Goal: Task Accomplishment & Management: Manage account settings

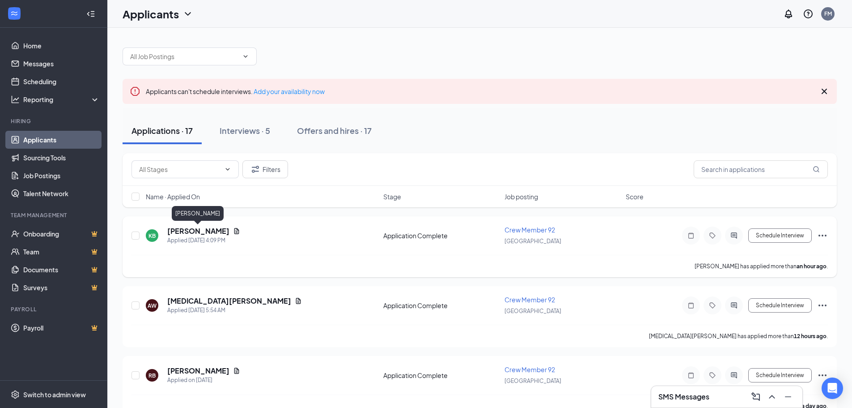
click at [203, 232] on h5 "[PERSON_NAME]" at bounding box center [198, 231] width 62 height 10
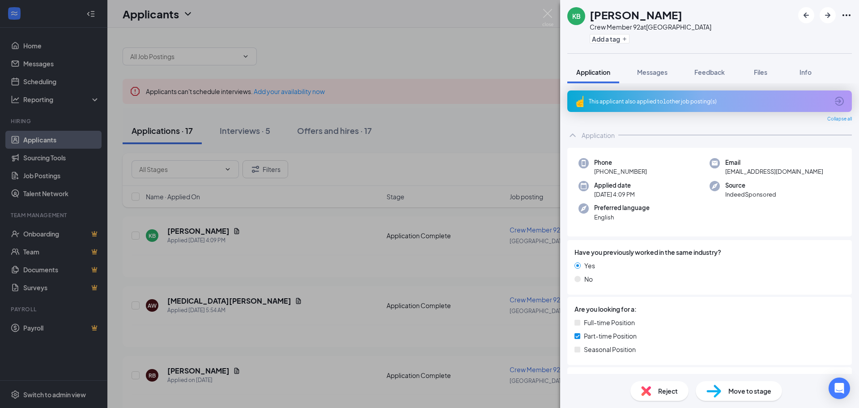
click at [620, 102] on div "This applicant also applied to 1 other job posting(s)" at bounding box center [709, 102] width 240 height 8
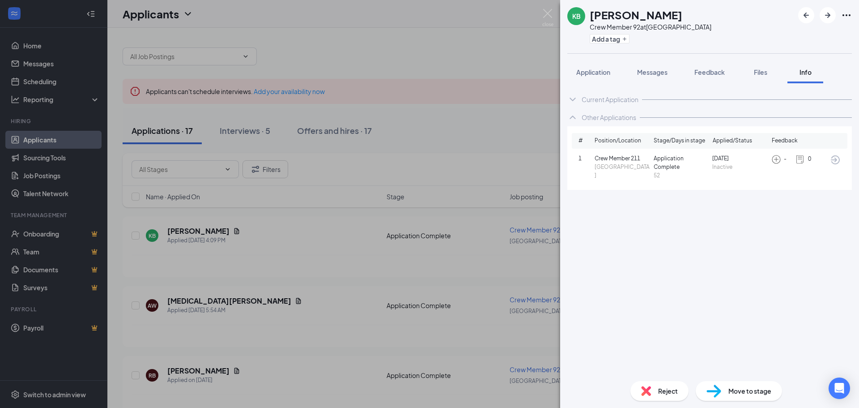
click at [545, 14] on img at bounding box center [547, 17] width 11 height 17
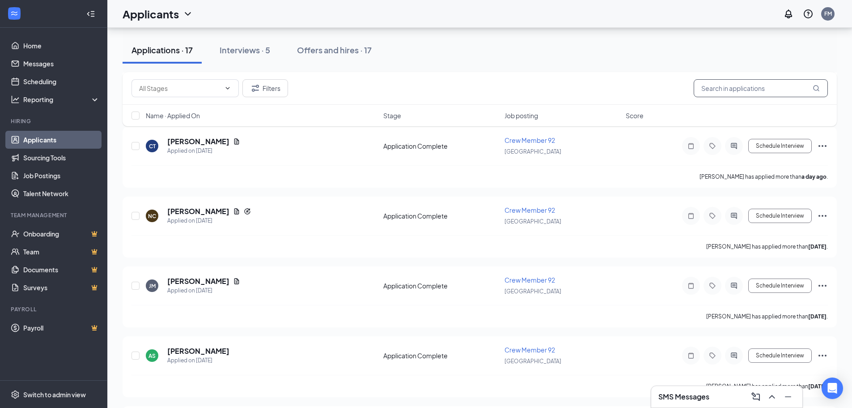
scroll to position [224, 0]
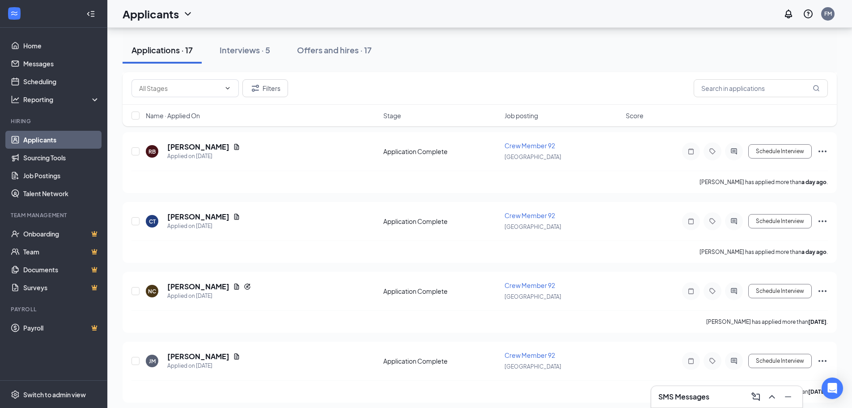
click at [750, 97] on div "Filters" at bounding box center [480, 88] width 715 height 33
click at [750, 88] on input "text" at bounding box center [761, 88] width 134 height 18
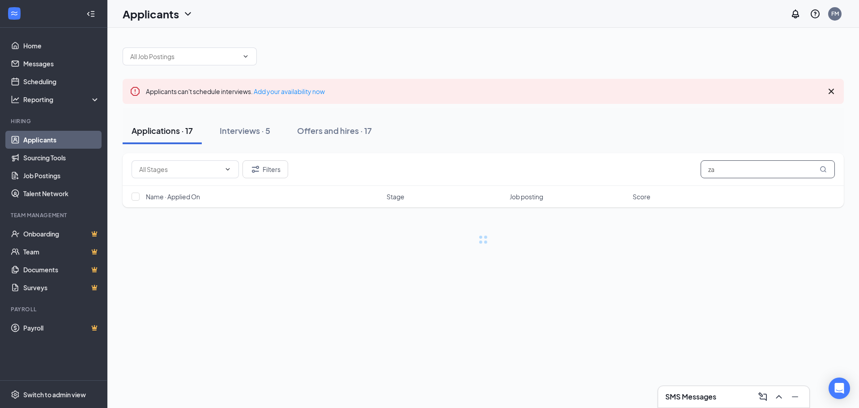
type input "z"
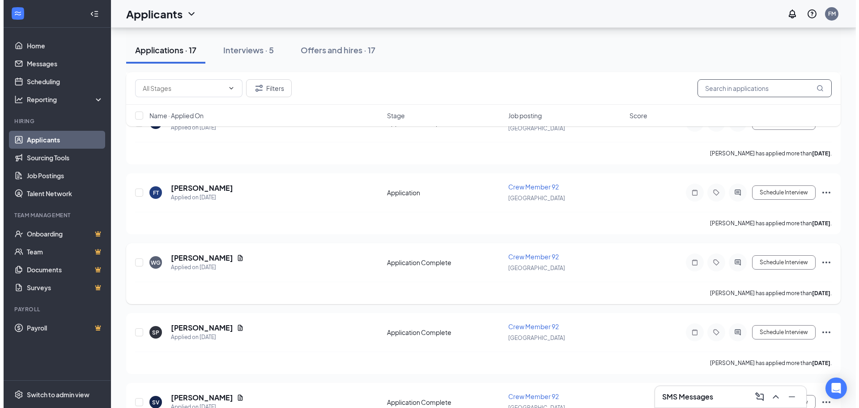
scroll to position [716, 0]
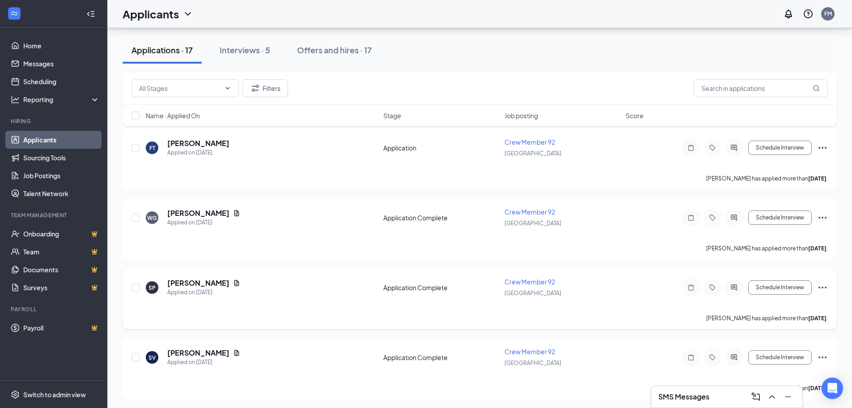
click at [738, 288] on icon "ActiveChat" at bounding box center [734, 287] width 11 height 7
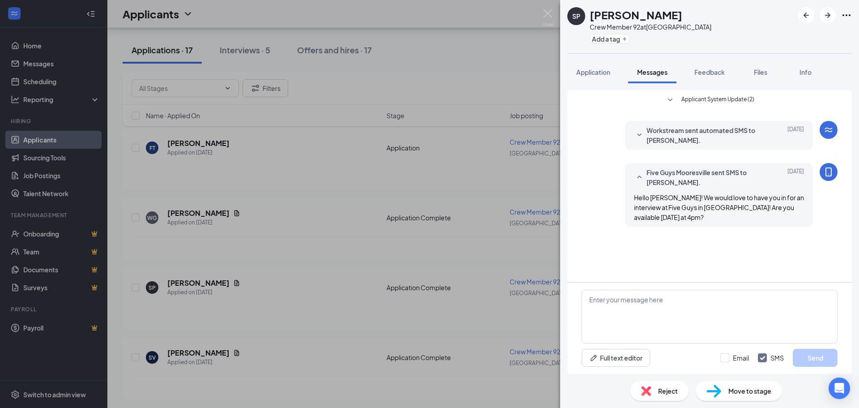
click at [659, 391] on span "Reject" at bounding box center [668, 391] width 20 height 10
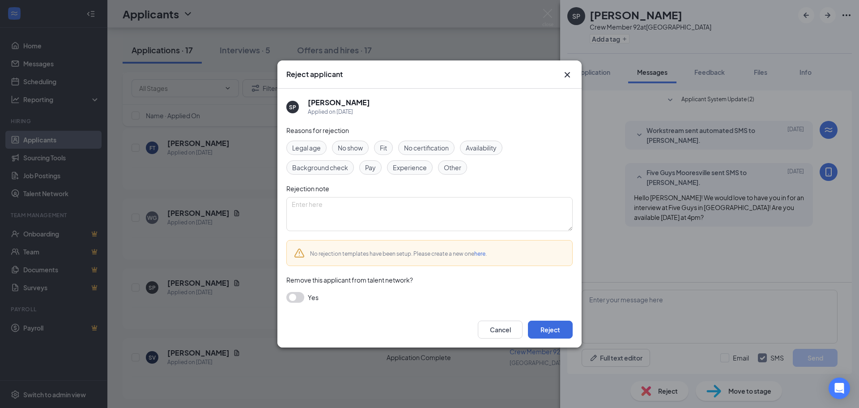
click at [356, 150] on span "No show" at bounding box center [350, 148] width 25 height 10
click at [549, 329] on button "Reject" at bounding box center [550, 329] width 45 height 18
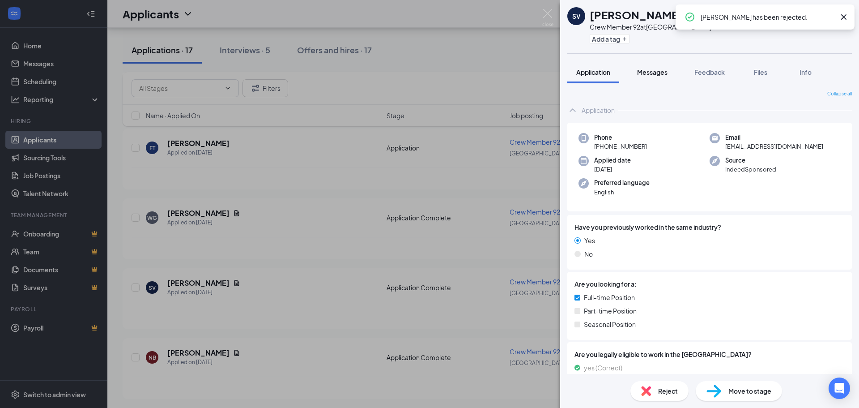
click at [654, 77] on button "Messages" at bounding box center [652, 72] width 48 height 22
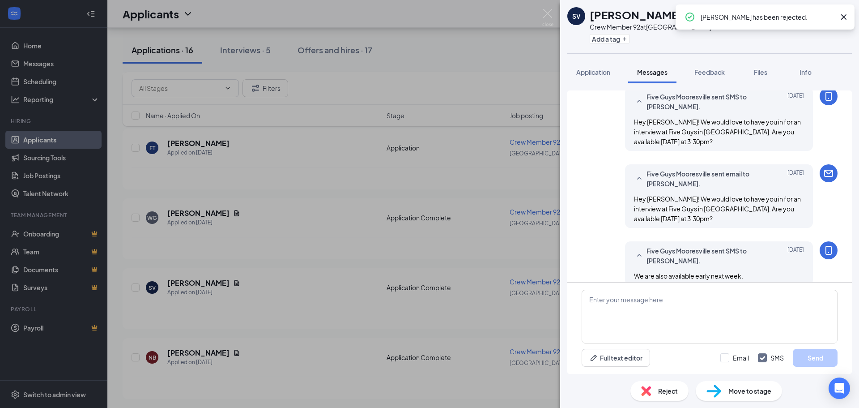
scroll to position [88, 0]
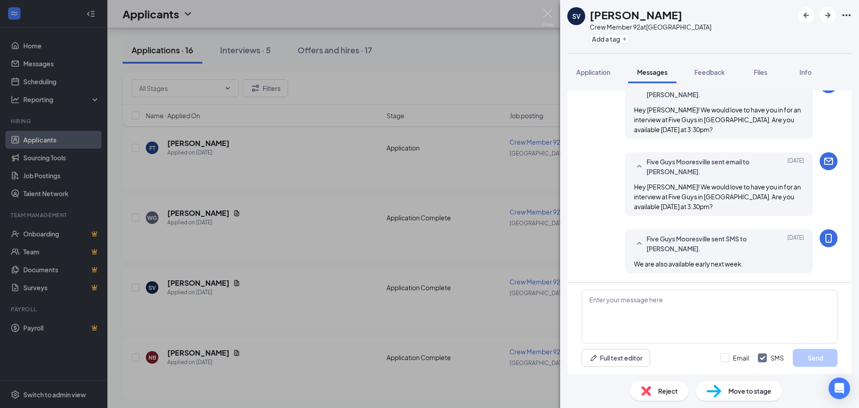
click at [651, 387] on div "Reject" at bounding box center [659, 391] width 58 height 20
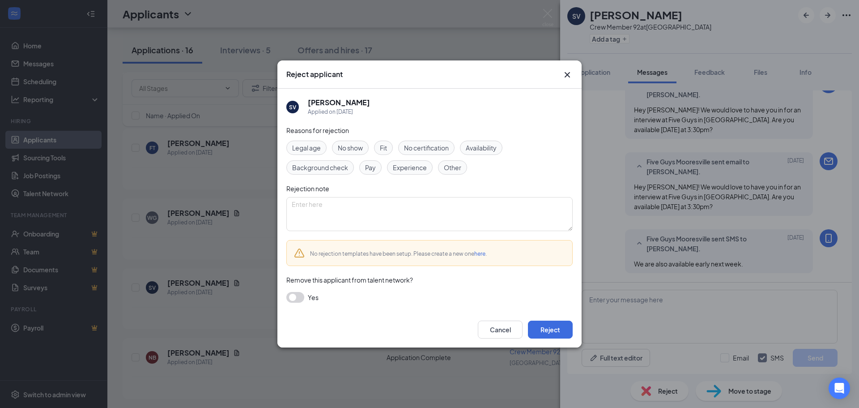
click at [360, 148] on span "No show" at bounding box center [350, 148] width 25 height 10
click at [545, 330] on button "Reject" at bounding box center [550, 329] width 45 height 18
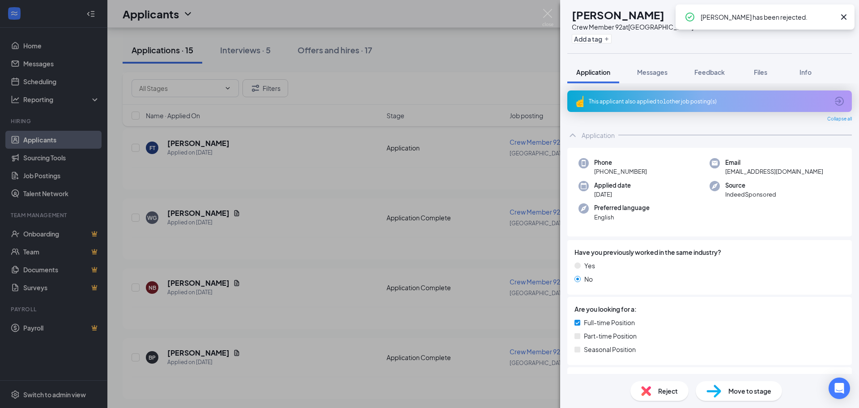
click at [648, 100] on div "This applicant also applied to 1 other job posting(s)" at bounding box center [709, 102] width 240 height 8
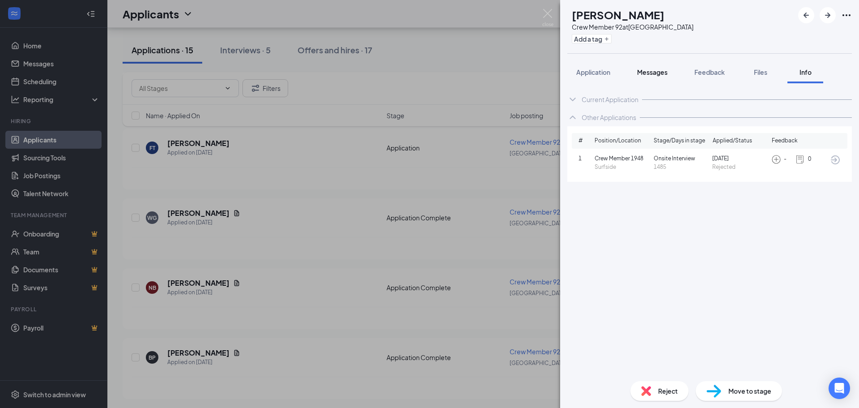
click at [647, 75] on span "Messages" at bounding box center [652, 72] width 30 height 8
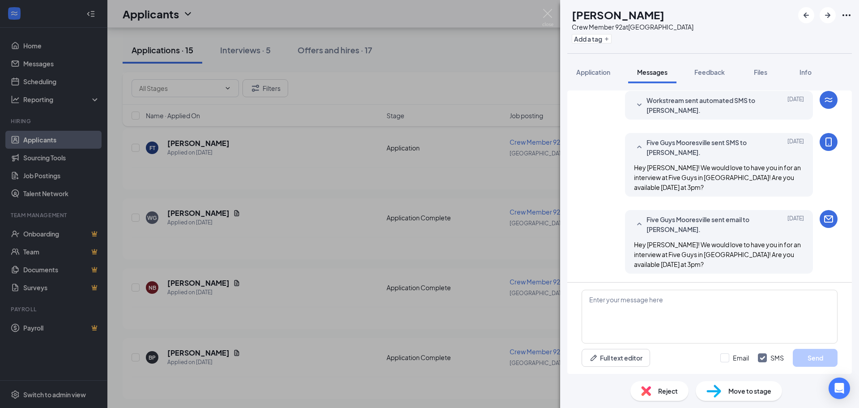
scroll to position [30, 0]
click at [669, 389] on span "Reject" at bounding box center [668, 391] width 20 height 10
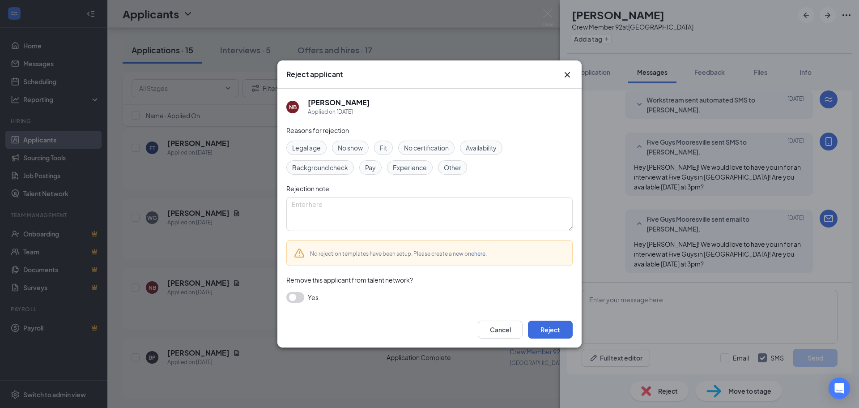
click at [350, 147] on span "No show" at bounding box center [350, 148] width 25 height 10
click at [549, 328] on button "Reject" at bounding box center [550, 329] width 45 height 18
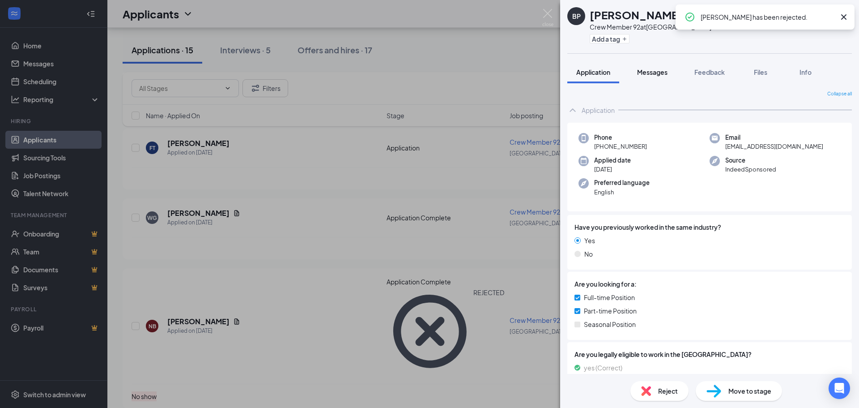
click at [651, 68] on div "Messages" at bounding box center [652, 72] width 30 height 9
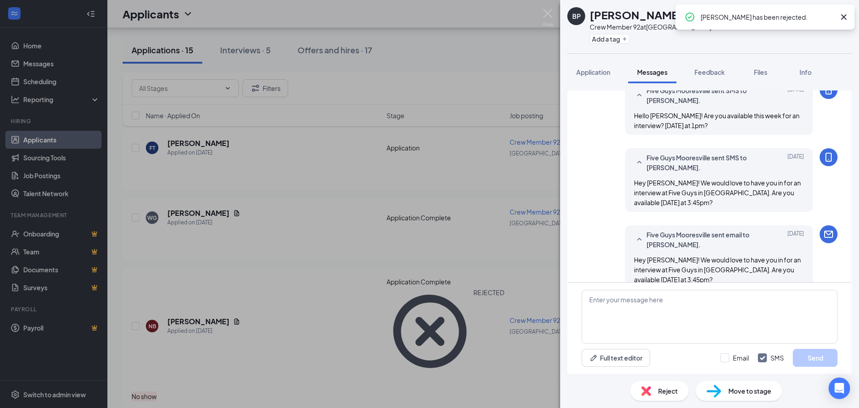
scroll to position [98, 0]
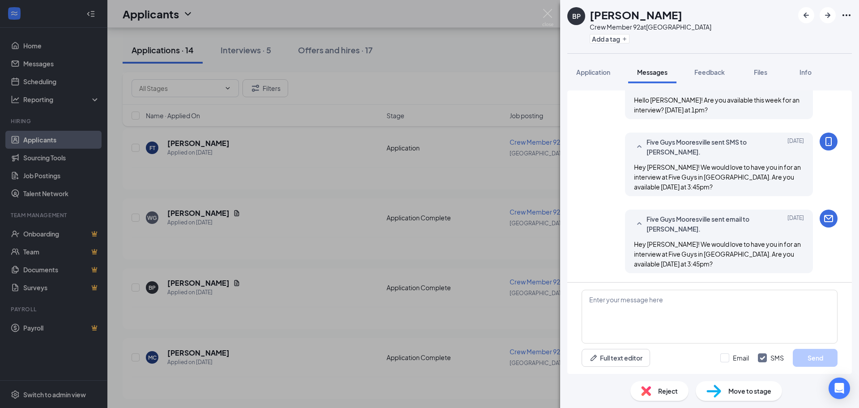
click at [660, 393] on span "Reject" at bounding box center [668, 391] width 20 height 10
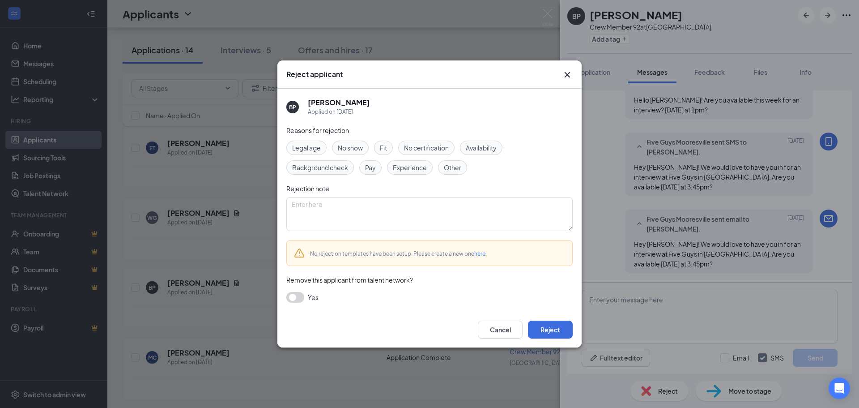
click at [348, 148] on span "No show" at bounding box center [350, 148] width 25 height 10
click at [555, 331] on button "Reject" at bounding box center [550, 329] width 45 height 18
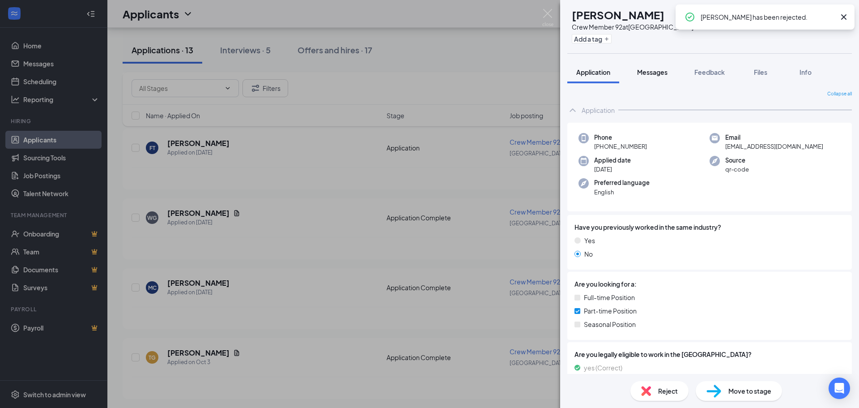
click at [651, 77] on button "Messages" at bounding box center [652, 72] width 48 height 22
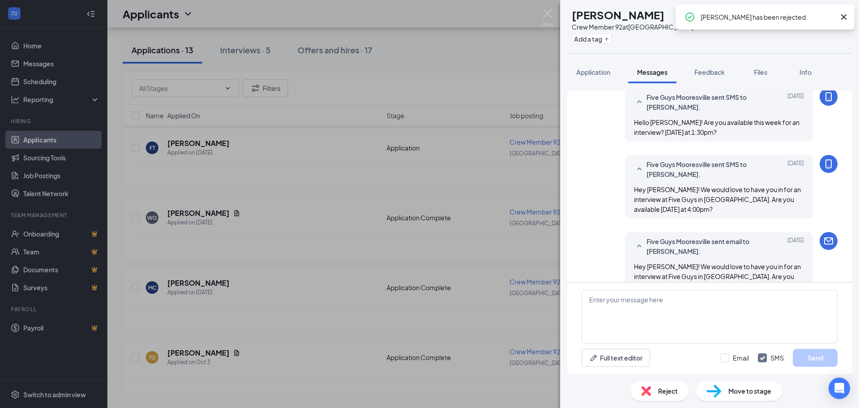
scroll to position [98, 0]
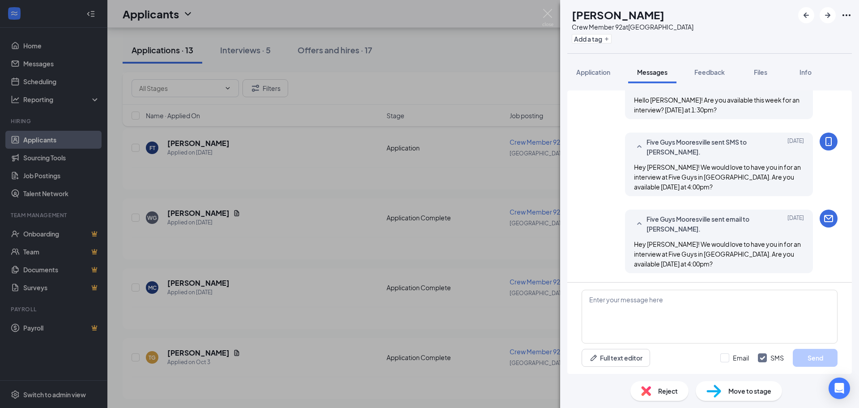
click at [654, 392] on div "Reject" at bounding box center [659, 391] width 58 height 20
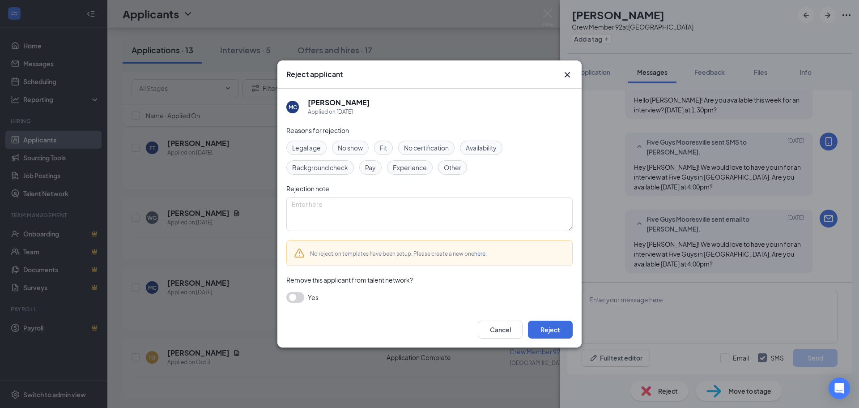
click at [348, 148] on span "No show" at bounding box center [350, 148] width 25 height 10
click at [544, 333] on button "Reject" at bounding box center [550, 329] width 45 height 18
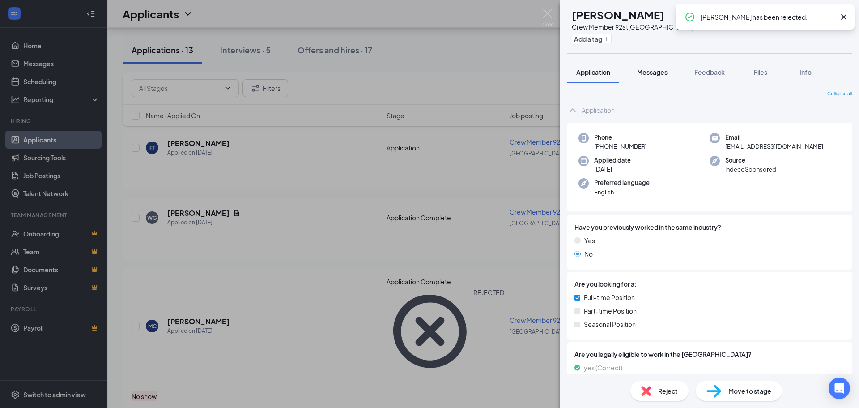
click at [657, 68] on div "Messages" at bounding box center [652, 72] width 30 height 9
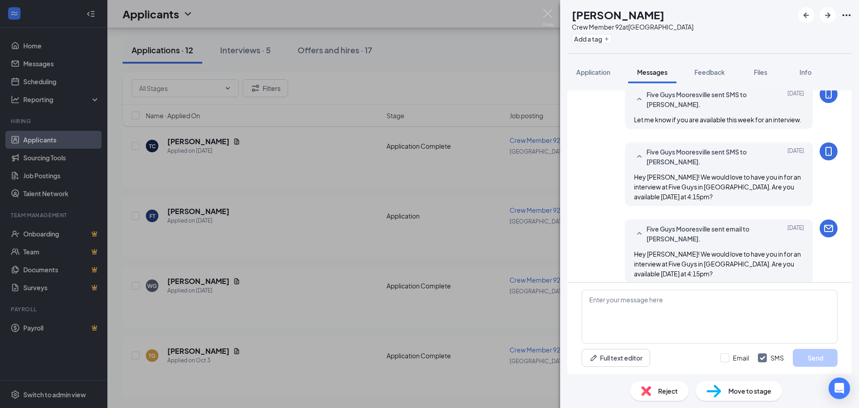
scroll to position [648, 0]
click at [644, 391] on img at bounding box center [646, 391] width 10 height 10
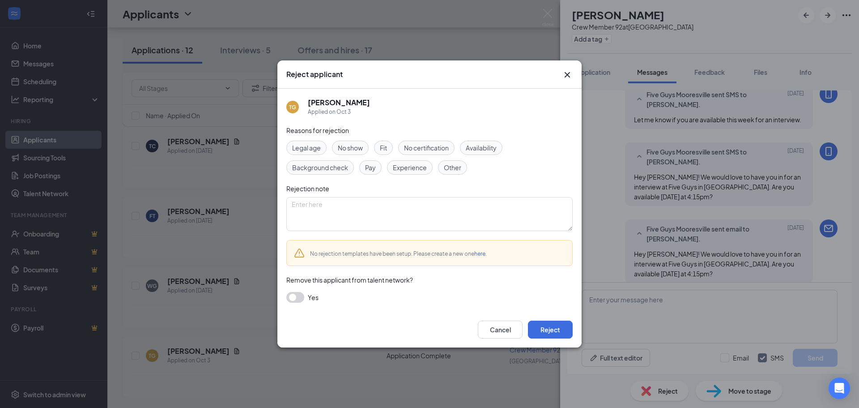
click at [347, 147] on span "No show" at bounding box center [350, 148] width 25 height 10
click at [557, 329] on button "Reject" at bounding box center [550, 329] width 45 height 18
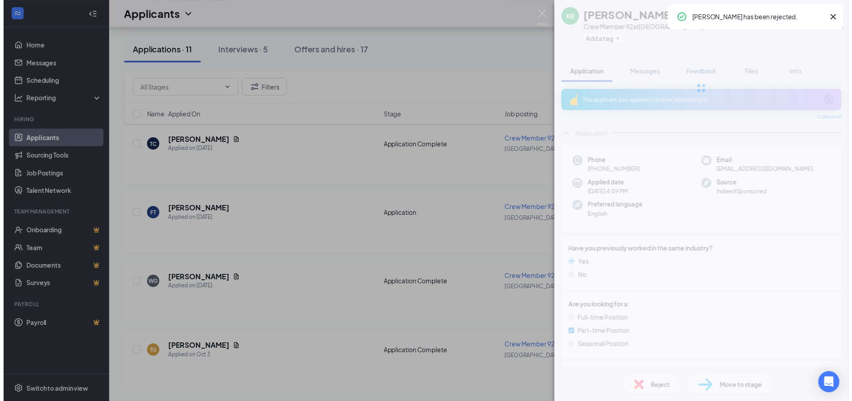
scroll to position [578, 0]
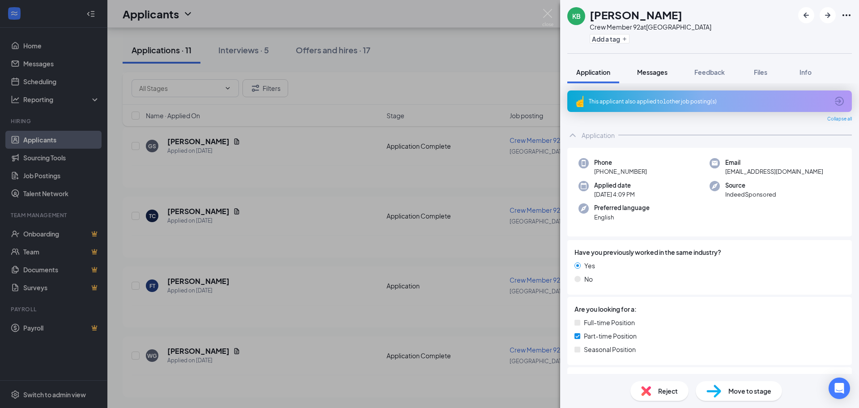
click at [647, 71] on span "Messages" at bounding box center [652, 72] width 30 height 8
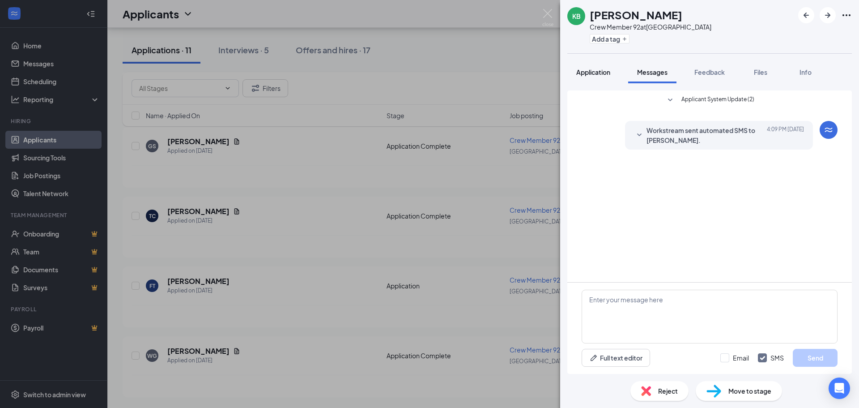
click at [587, 72] on span "Application" at bounding box center [593, 72] width 34 height 8
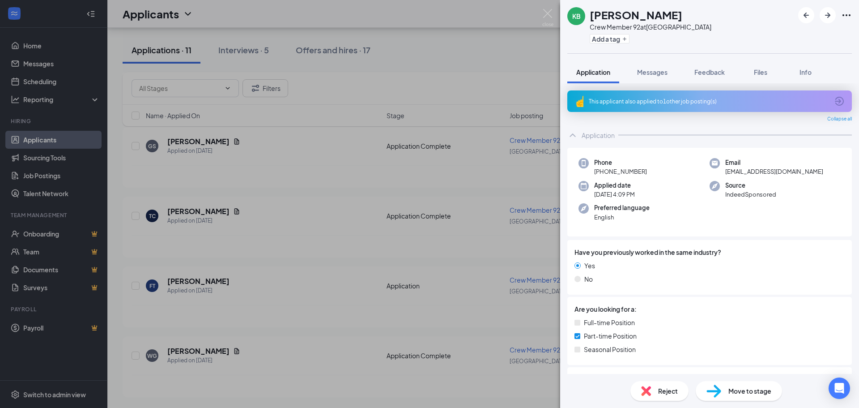
click at [652, 102] on div "This applicant also applied to 1 other job posting(s)" at bounding box center [709, 102] width 240 height 8
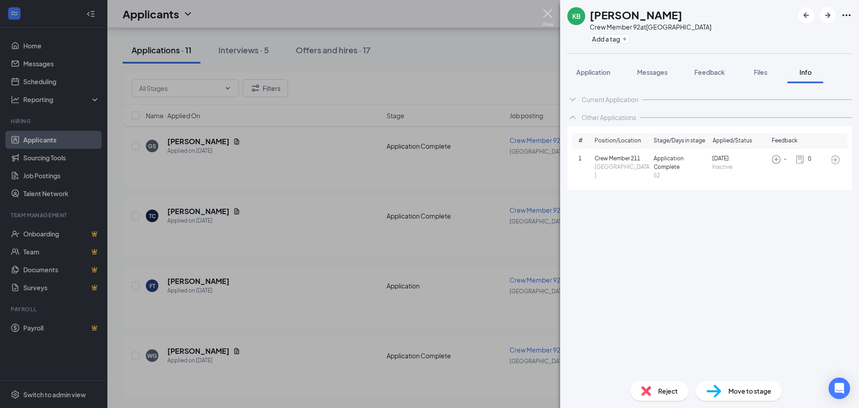
click at [547, 12] on img at bounding box center [547, 17] width 11 height 17
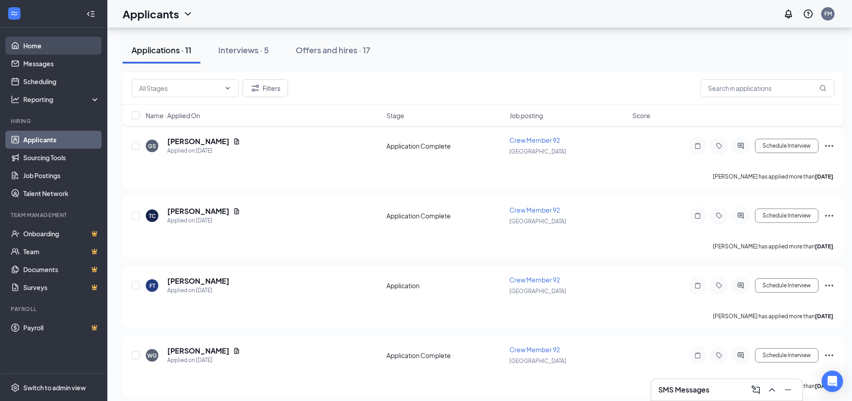
click at [28, 44] on link "Home" at bounding box center [61, 46] width 77 height 18
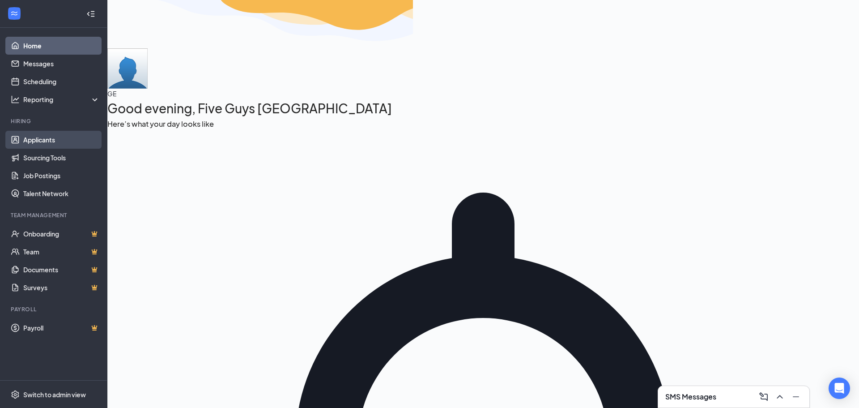
click at [44, 136] on link "Applicants" at bounding box center [61, 140] width 77 height 18
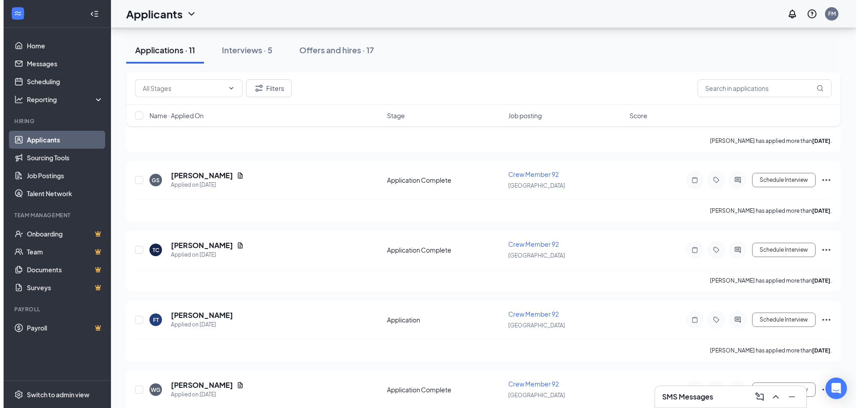
scroll to position [578, 0]
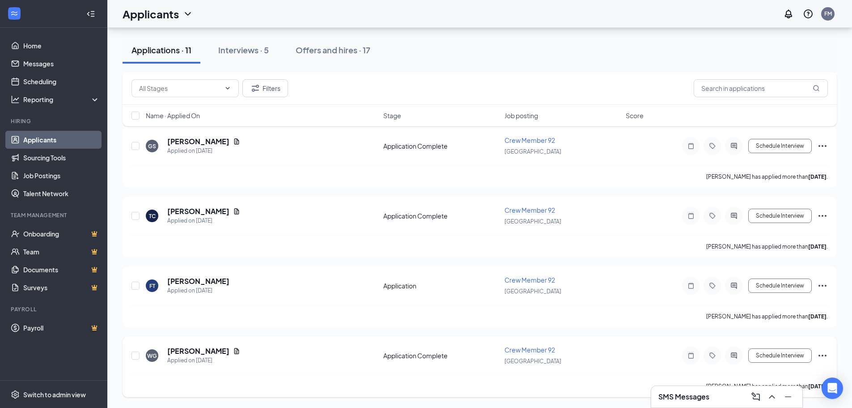
click at [734, 349] on div at bounding box center [734, 355] width 18 height 18
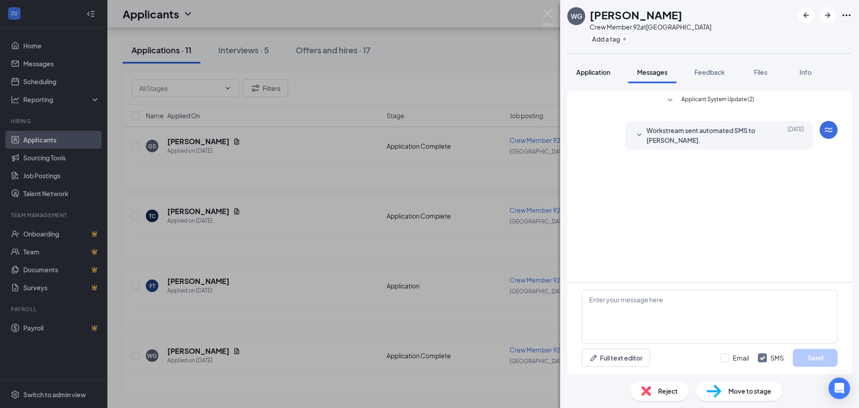
click at [600, 70] on span "Application" at bounding box center [593, 72] width 34 height 8
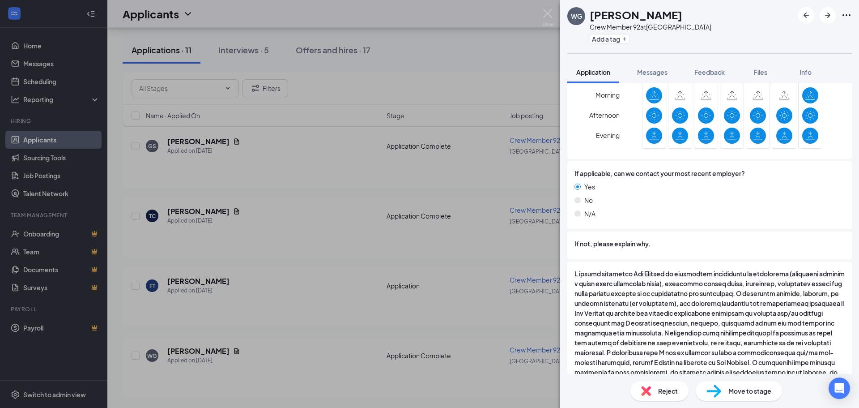
scroll to position [722, 0]
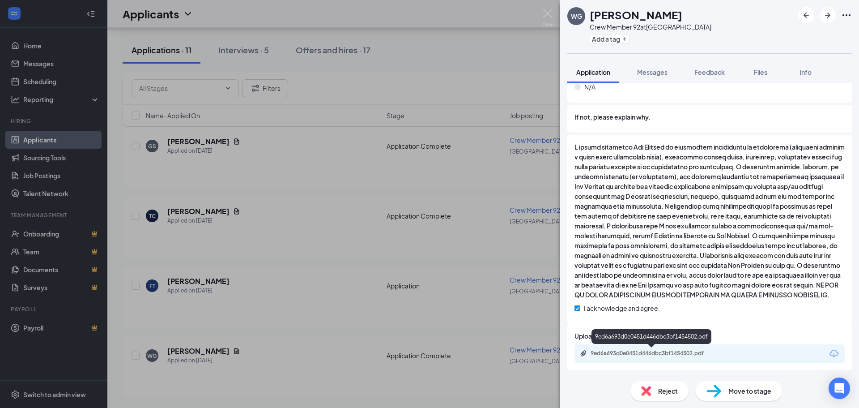
click at [616, 357] on div "9ed6a693d0e0451d446dbc3bf1454502.pdf" at bounding box center [652, 353] width 145 height 9
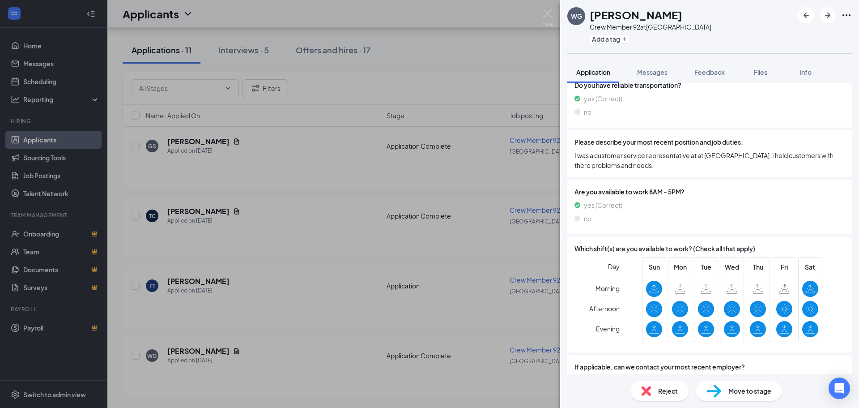
scroll to position [403, 0]
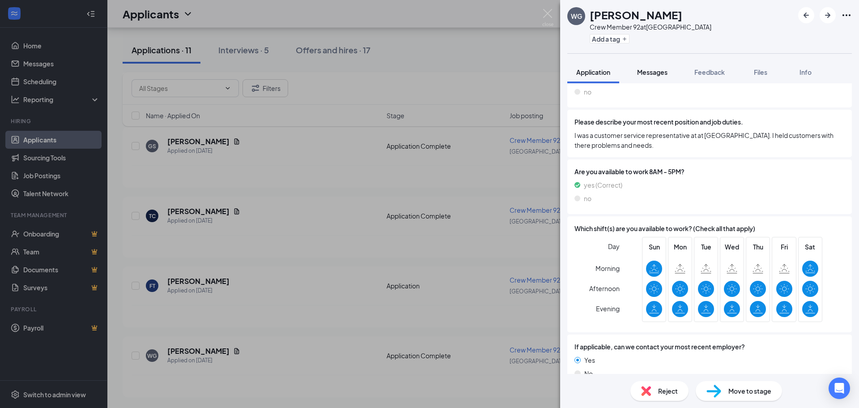
click at [659, 77] on button "Messages" at bounding box center [652, 72] width 48 height 22
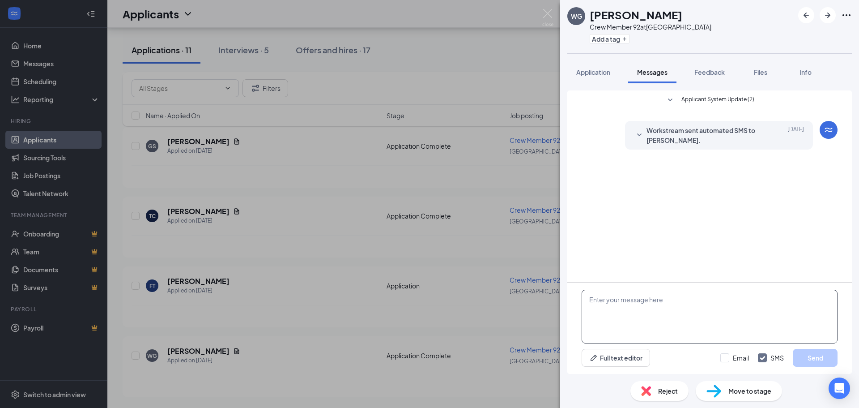
click at [656, 318] on textarea at bounding box center [710, 316] width 256 height 54
type textarea "W"
drag, startPoint x: 755, startPoint y: 299, endPoint x: 628, endPoint y: 309, distance: 127.4
click at [628, 309] on textarea "Hey [PERSON_NAME]! Are you available this week for an interview?" at bounding box center [710, 316] width 256 height 54
type textarea "Hey [PERSON_NAME]! Are you available this week for an interview?"
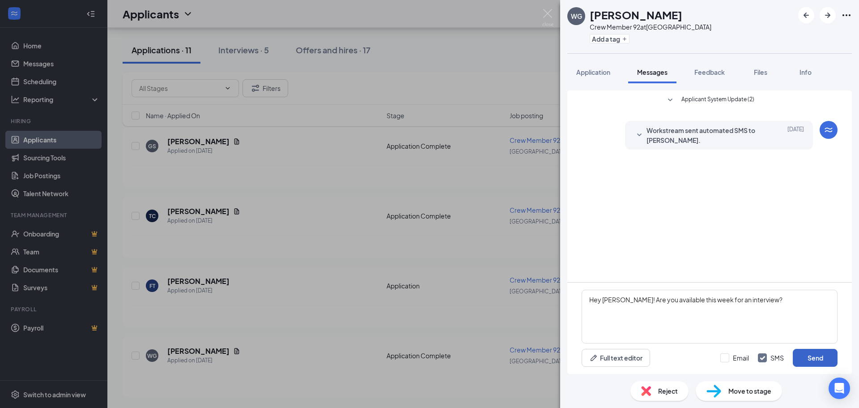
click at [811, 358] on button "Send" at bounding box center [815, 358] width 45 height 18
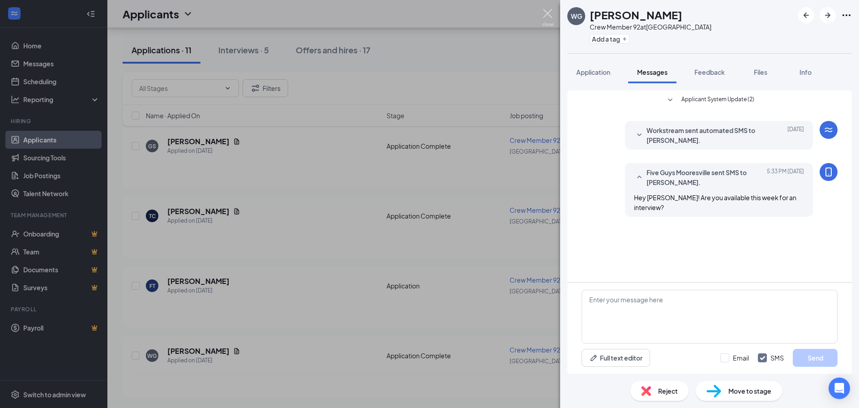
click at [548, 15] on img at bounding box center [547, 17] width 11 height 17
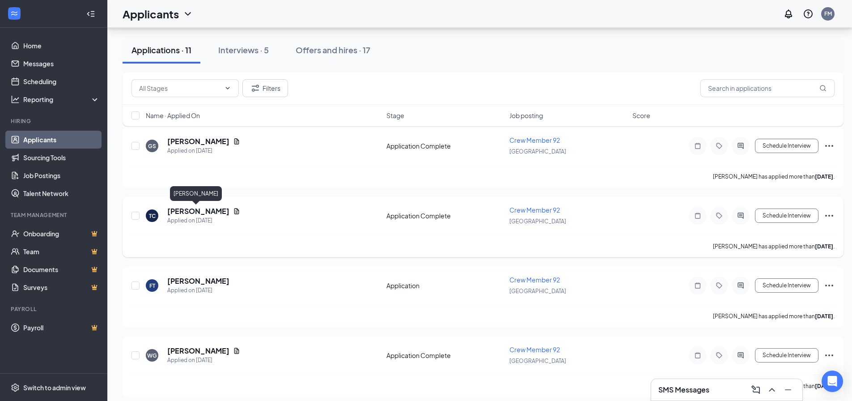
click at [196, 209] on h5 "[PERSON_NAME]" at bounding box center [198, 211] width 62 height 10
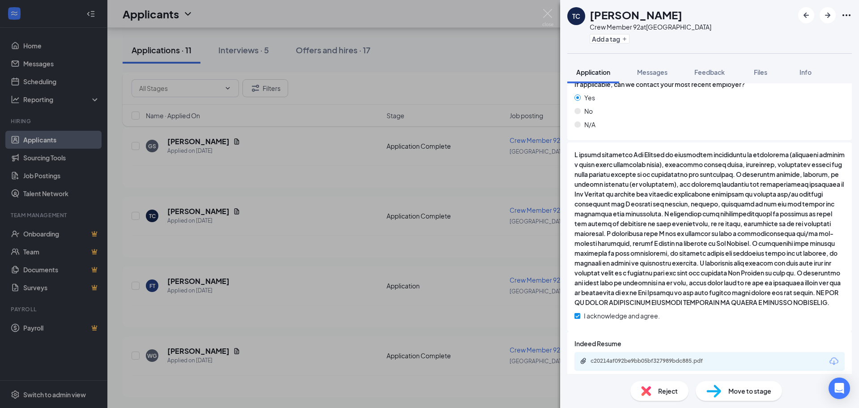
scroll to position [682, 0]
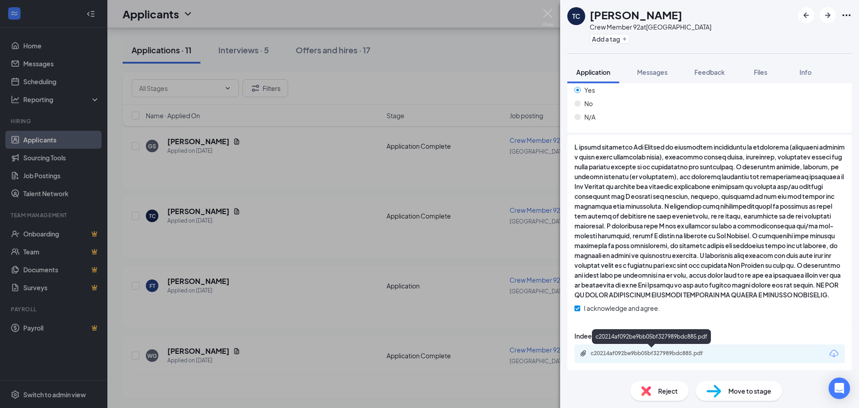
click at [645, 353] on div "c20214af092be9bb05bf327989bdc885.pdf" at bounding box center [653, 352] width 125 height 7
click at [654, 68] on span "Messages" at bounding box center [652, 72] width 30 height 8
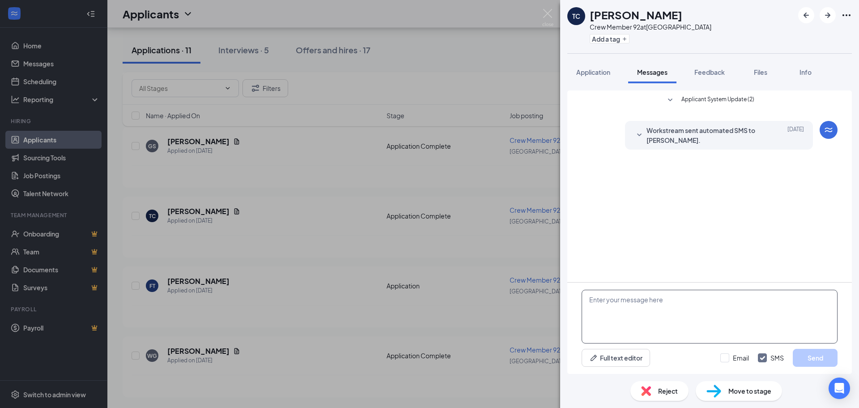
click at [637, 318] on textarea at bounding box center [710, 316] width 256 height 54
paste textarea "Are you available this week for an interview?"
type textarea "Hey Toccara! Are you available this week for an interview?"
click at [814, 357] on button "Send" at bounding box center [815, 358] width 45 height 18
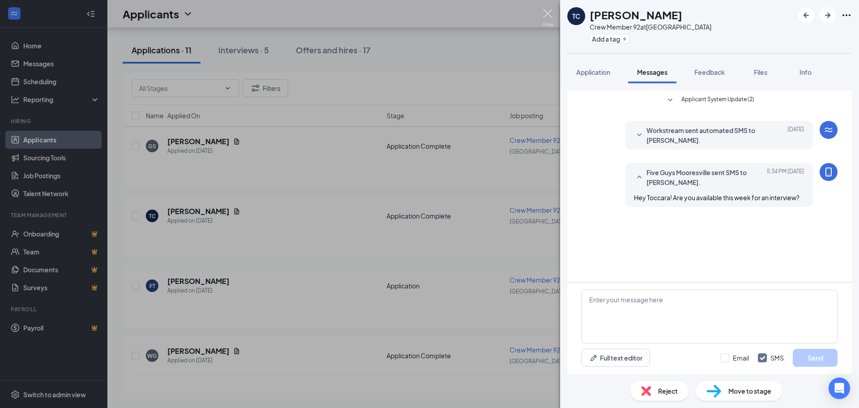
click at [545, 12] on img at bounding box center [547, 17] width 11 height 17
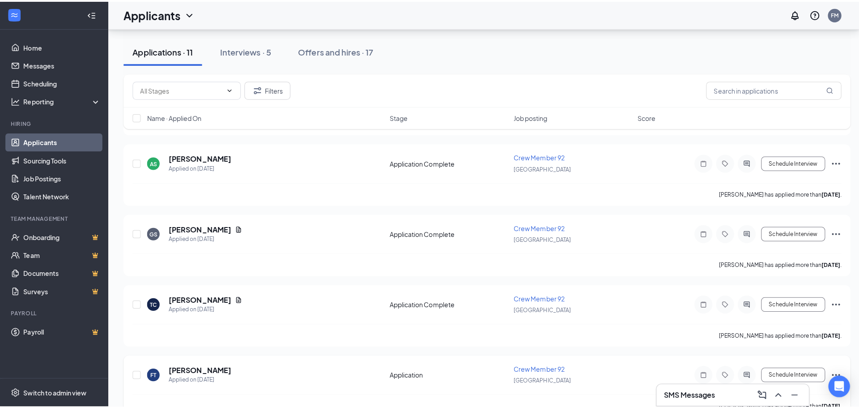
scroll to position [489, 0]
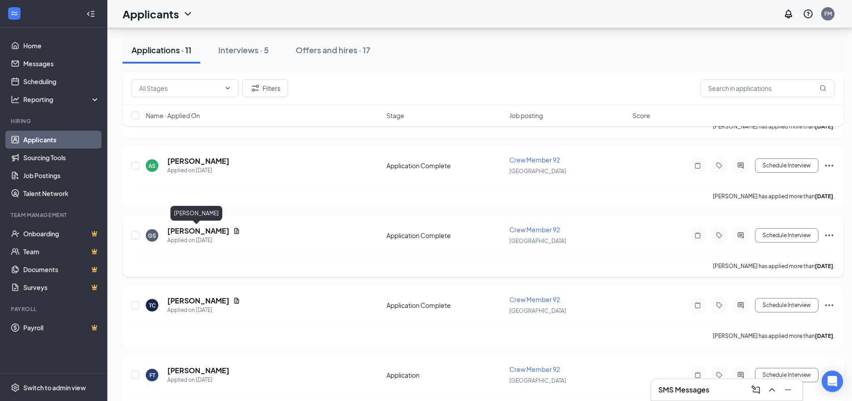
click at [202, 230] on h5 "[PERSON_NAME]" at bounding box center [198, 231] width 62 height 10
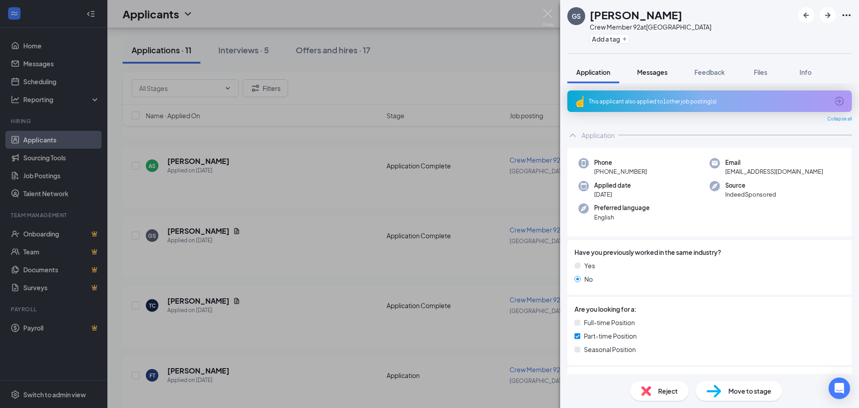
click at [654, 70] on span "Messages" at bounding box center [652, 72] width 30 height 8
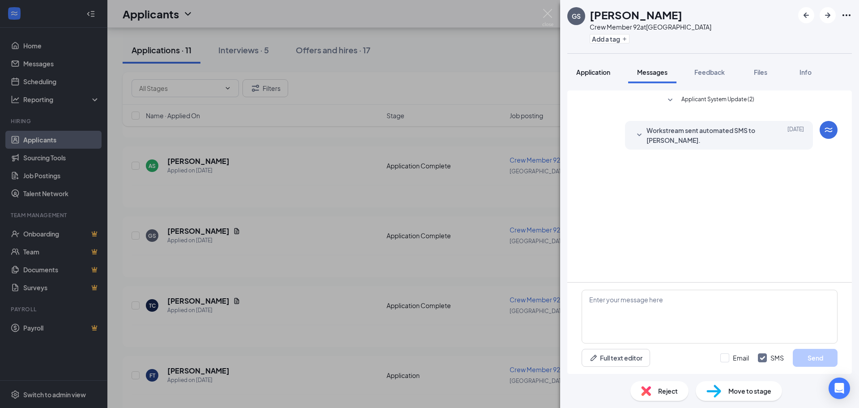
click at [605, 71] on span "Application" at bounding box center [593, 72] width 34 height 8
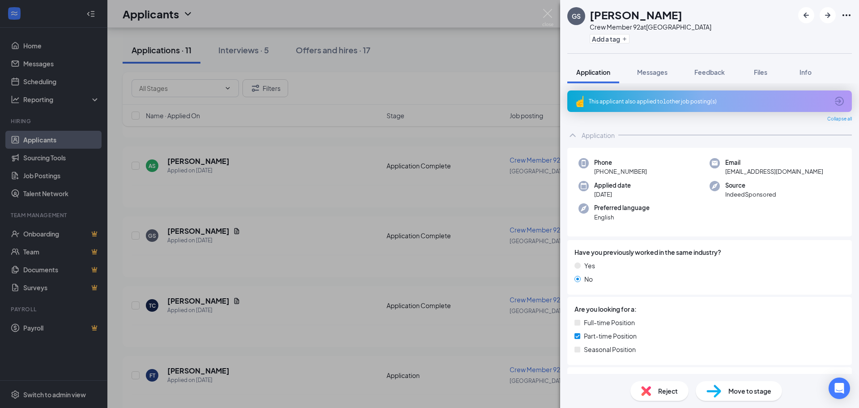
click at [653, 102] on div "This applicant also applied to 1 other job posting(s)" at bounding box center [709, 102] width 240 height 8
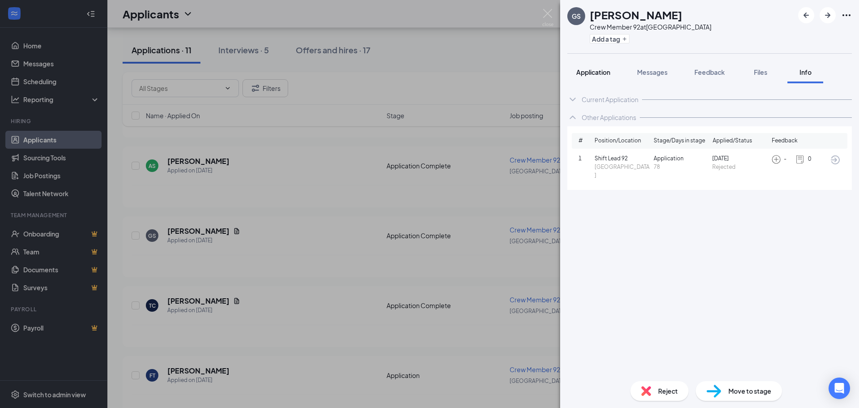
click at [587, 70] on span "Application" at bounding box center [593, 72] width 34 height 8
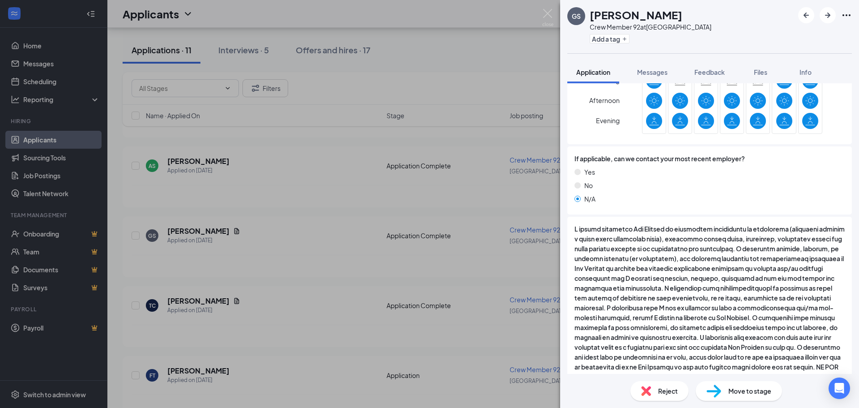
scroll to position [707, 0]
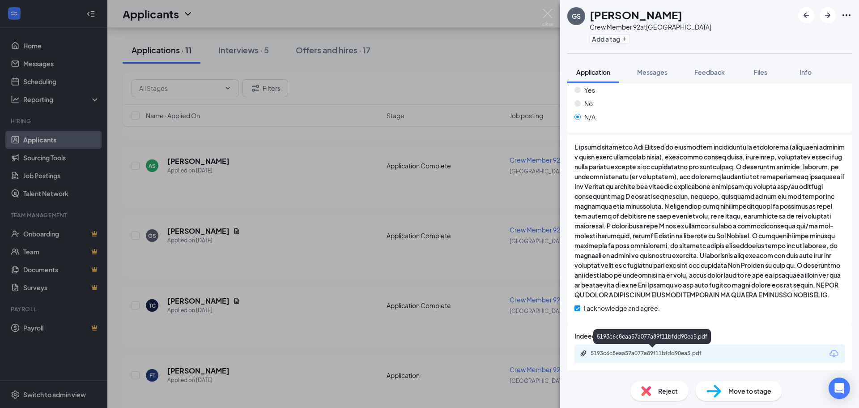
click at [626, 356] on div "5193c6c8eaa57a077a89f11bfdd90ea5.pdf" at bounding box center [653, 352] width 125 height 7
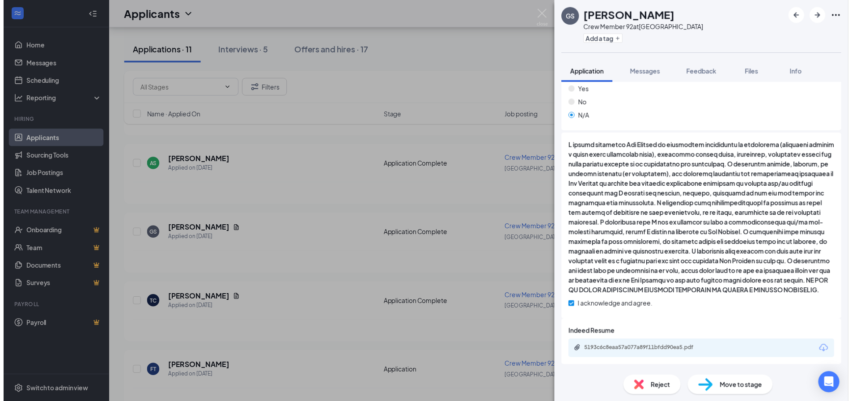
scroll to position [704, 0]
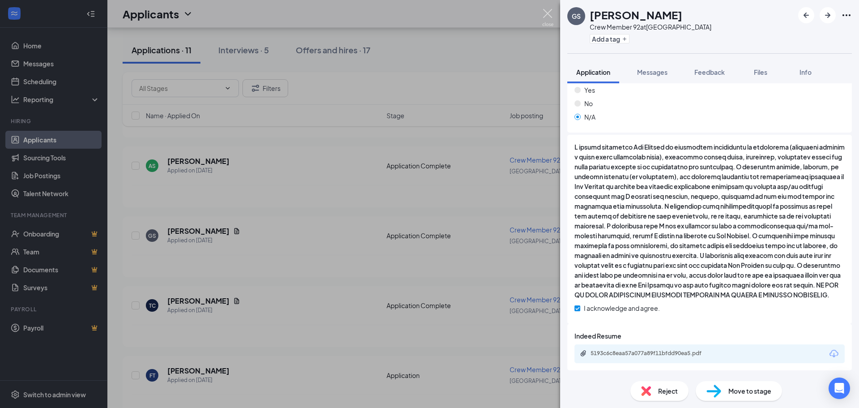
click at [547, 12] on img at bounding box center [547, 17] width 11 height 17
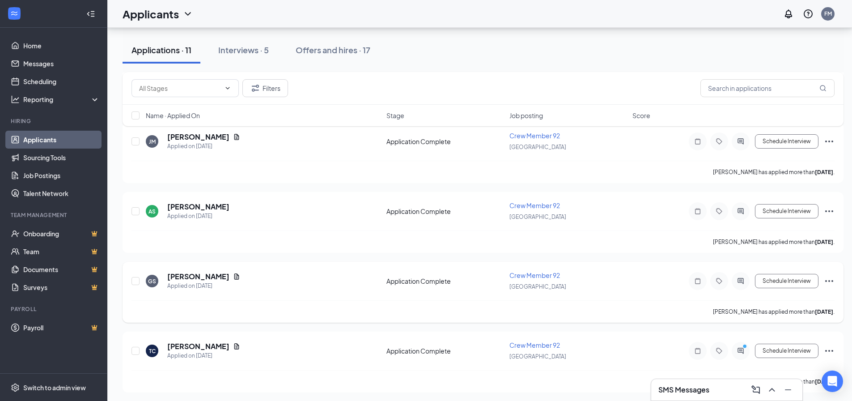
scroll to position [399, 0]
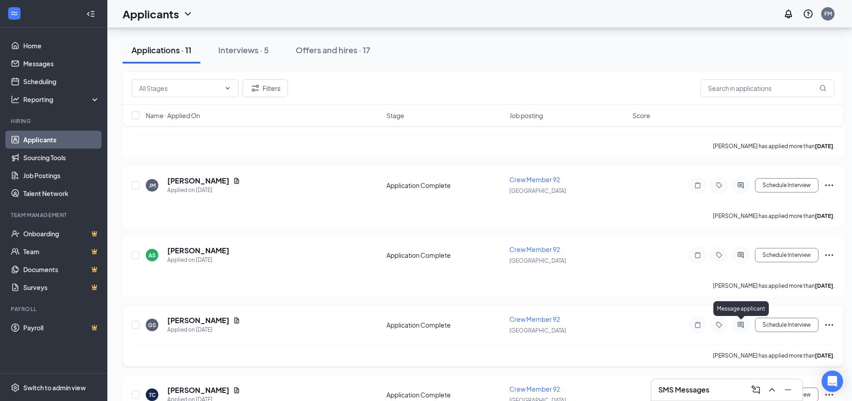
click at [742, 325] on icon "ActiveChat" at bounding box center [741, 324] width 11 height 7
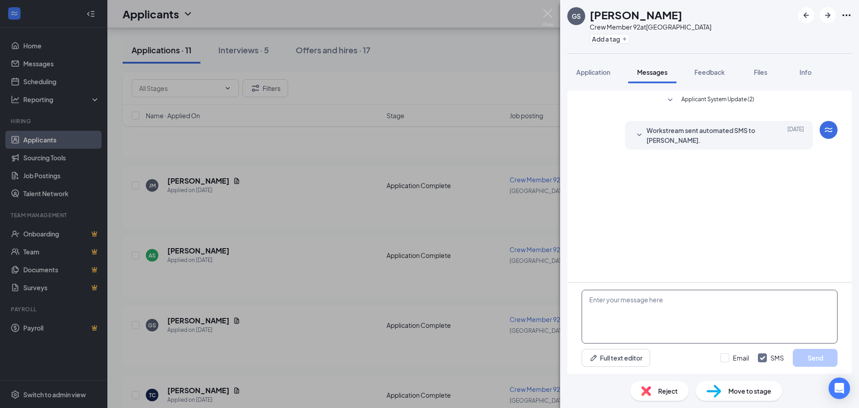
click at [666, 308] on textarea at bounding box center [710, 316] width 256 height 54
type textarea "Hey [PERSON_NAME]! Are you available this week for an interview?"
click at [805, 361] on button "Send" at bounding box center [815, 358] width 45 height 18
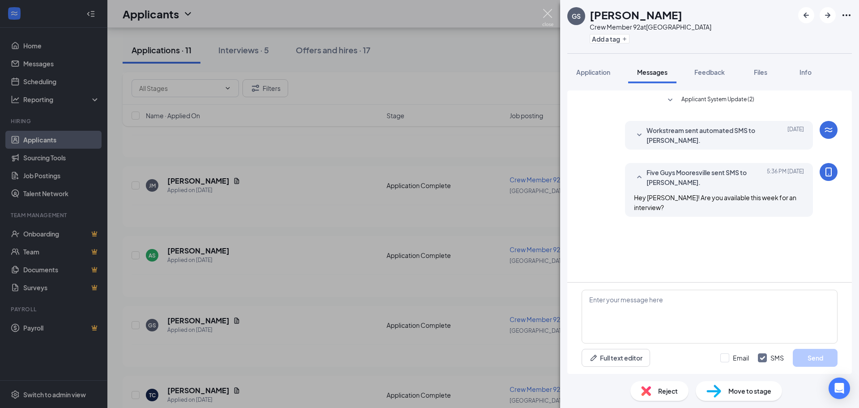
click at [548, 11] on img at bounding box center [547, 17] width 11 height 17
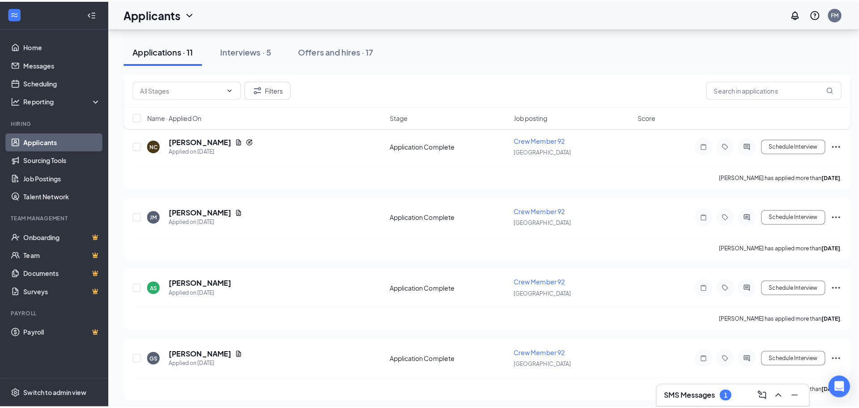
scroll to position [354, 0]
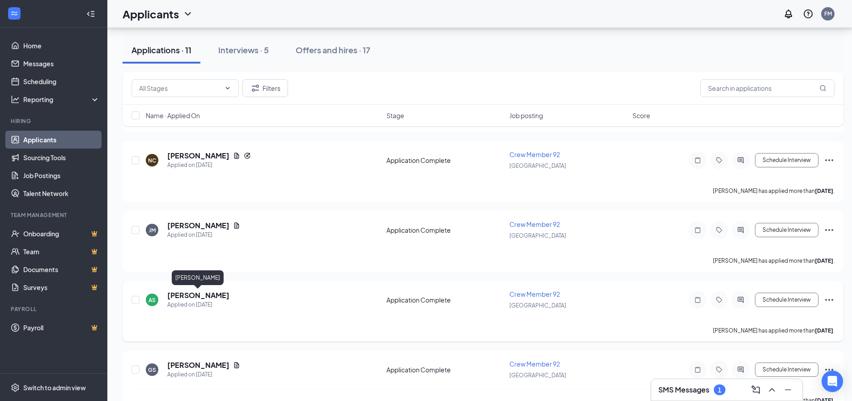
click at [202, 294] on h5 "[PERSON_NAME]" at bounding box center [198, 295] width 62 height 10
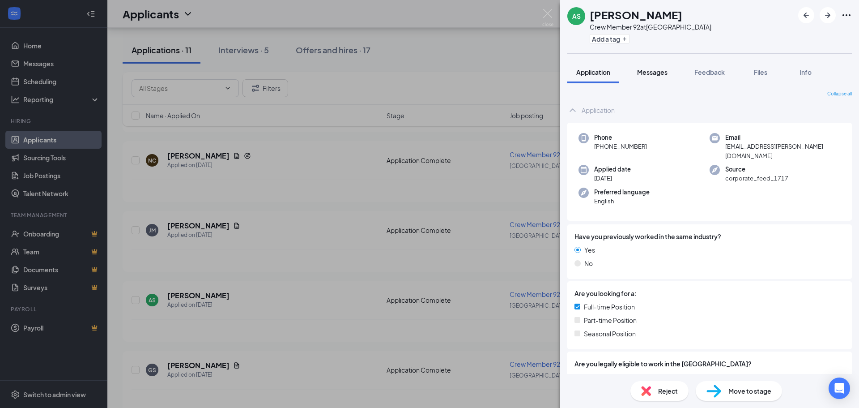
click at [644, 71] on span "Messages" at bounding box center [652, 72] width 30 height 8
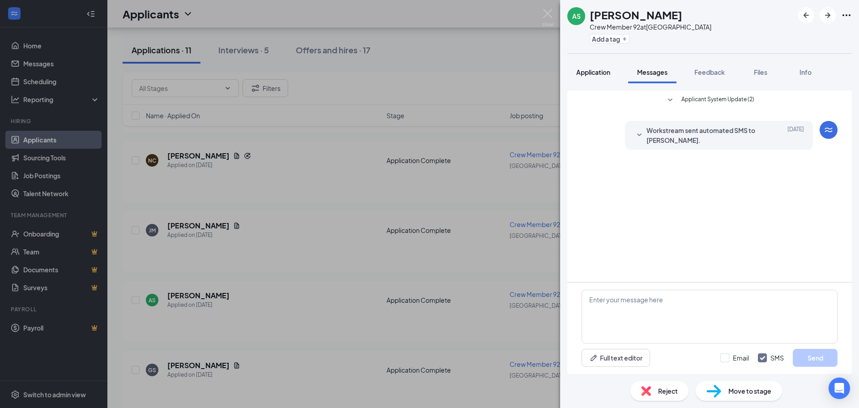
click at [588, 72] on span "Application" at bounding box center [593, 72] width 34 height 8
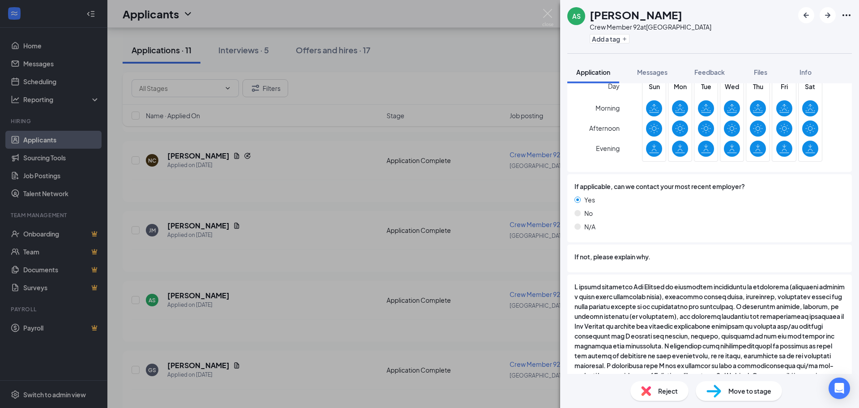
scroll to position [662, 0]
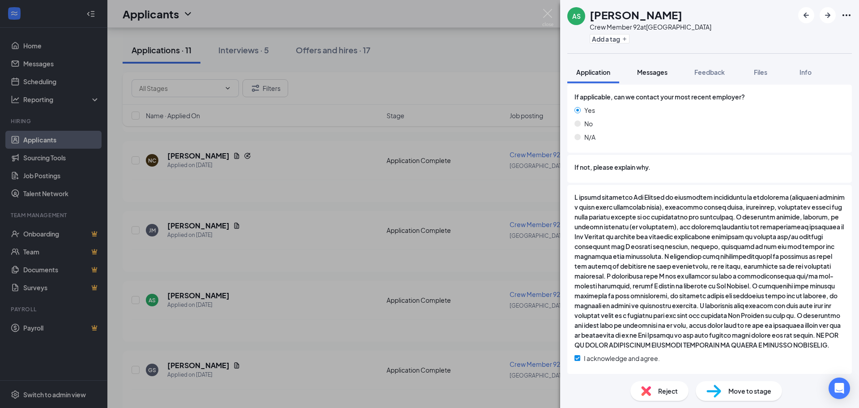
click at [656, 72] on span "Messages" at bounding box center [652, 72] width 30 height 8
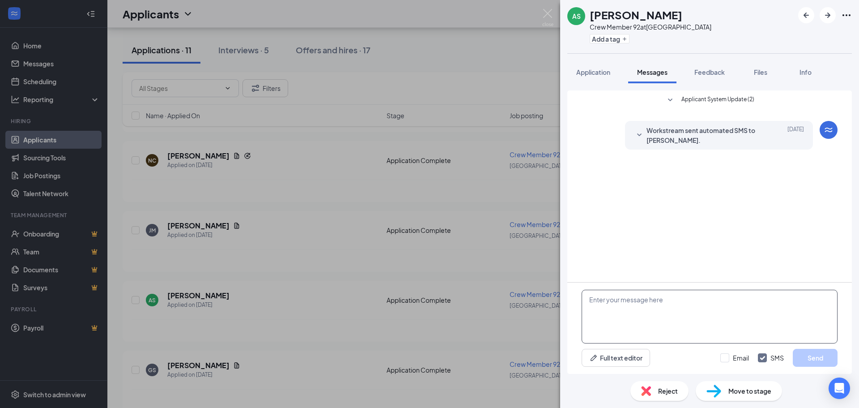
click at [662, 315] on textarea at bounding box center [710, 316] width 256 height 54
paste textarea "Are you available this week for an interview?"
type textarea "Hey [PERSON_NAME]! Are you available this week for an interview?"
click at [815, 352] on button "Send" at bounding box center [815, 358] width 45 height 18
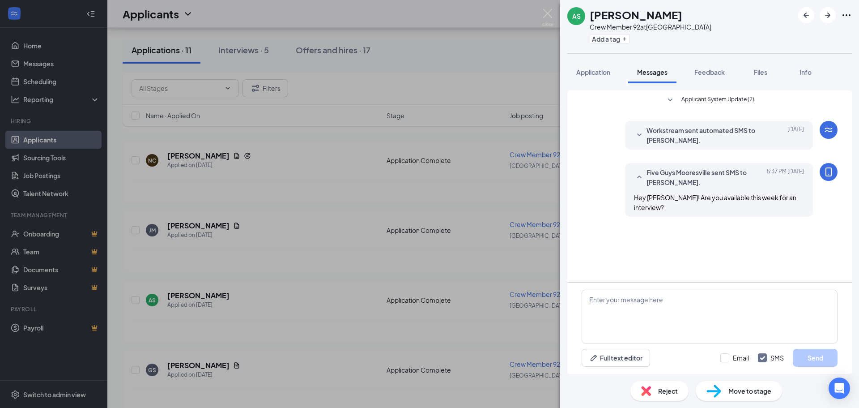
click at [554, 15] on div "AS [PERSON_NAME] Crew Member 92 at [GEOGRAPHIC_DATA] Add a tag Application Mess…" at bounding box center [429, 204] width 859 height 408
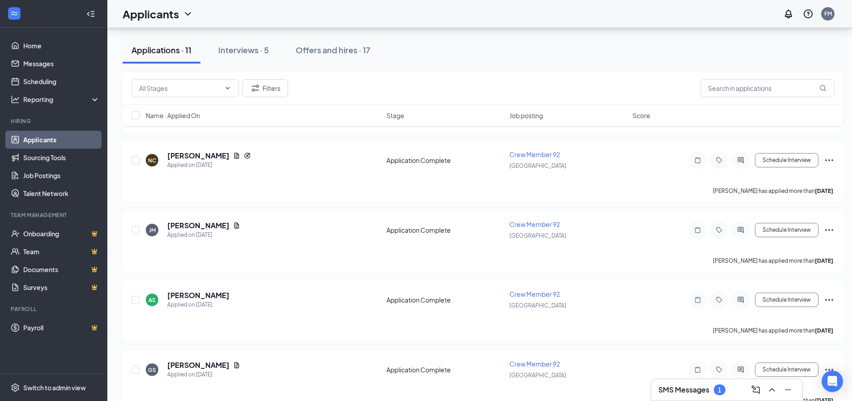
click at [691, 387] on h3 "SMS Messages" at bounding box center [684, 390] width 51 height 10
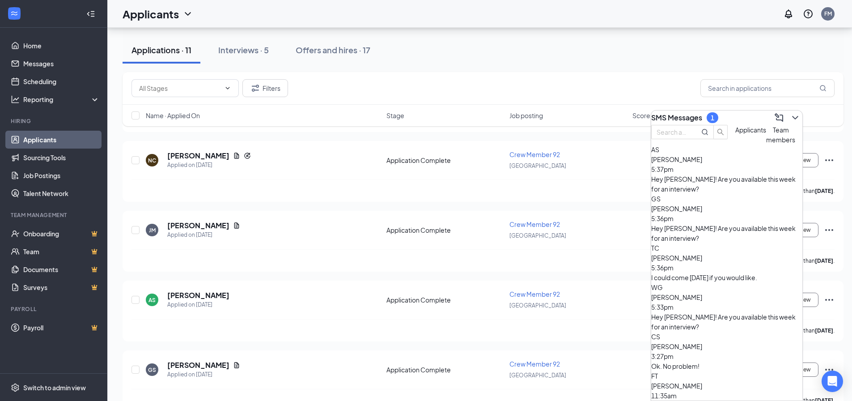
click at [702, 254] on span "[PERSON_NAME]" at bounding box center [676, 258] width 51 height 8
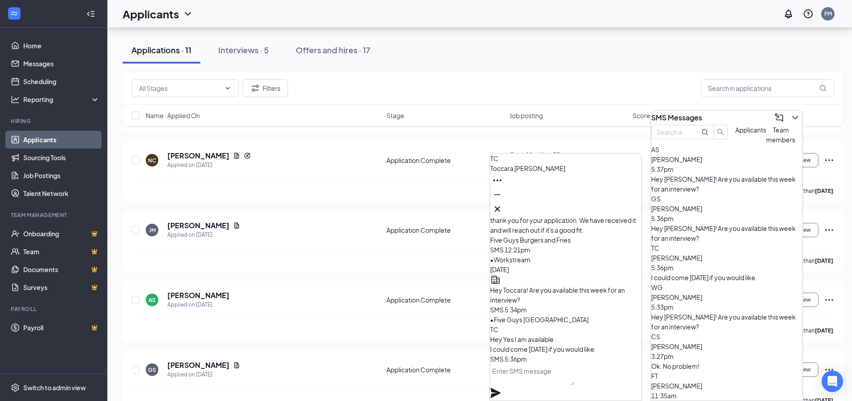
click at [562, 378] on textarea at bounding box center [532, 374] width 85 height 21
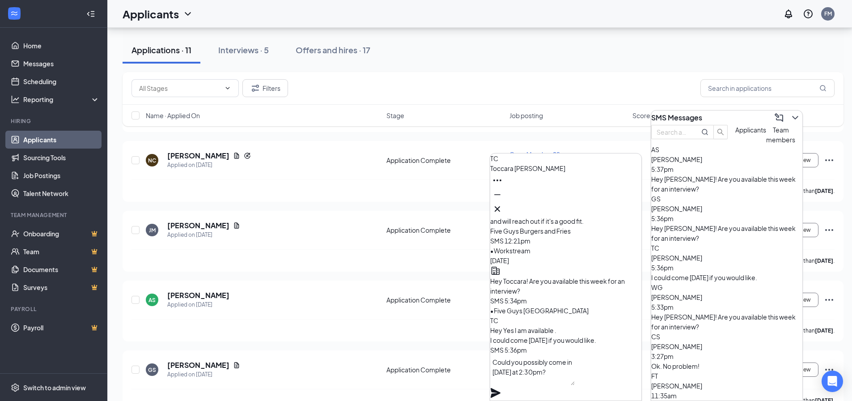
type textarea "Could you possibly come in [DATE] at 2:30pm?"
click at [501, 387] on icon "Plane" at bounding box center [495, 392] width 11 height 11
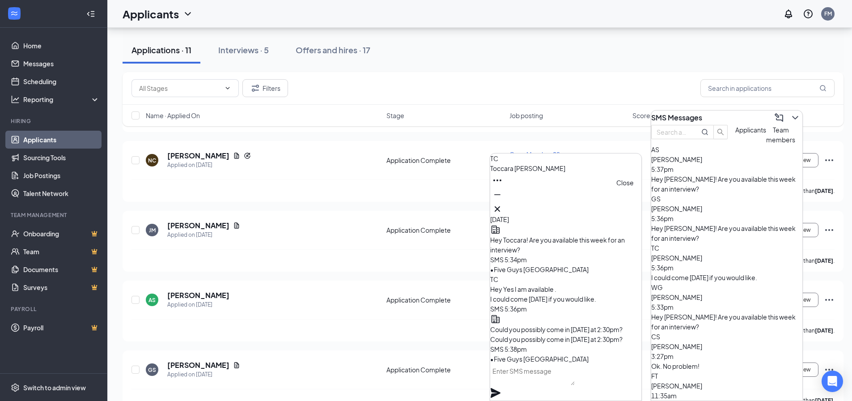
click at [503, 205] on icon "Cross" at bounding box center [497, 209] width 11 height 11
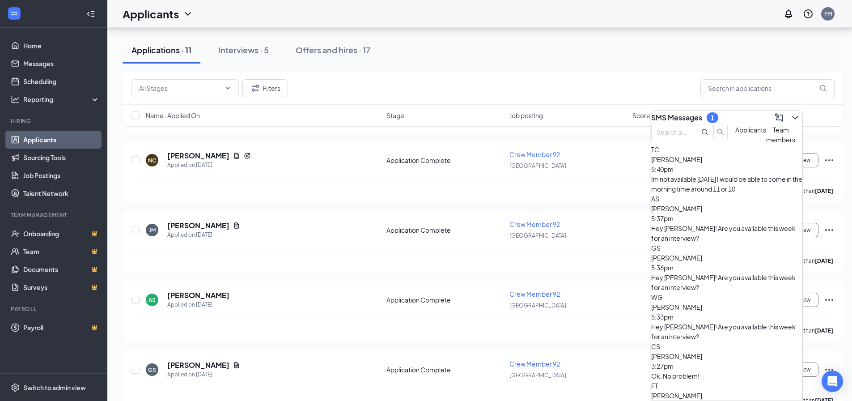
click at [734, 191] on div "[PERSON_NAME] 5:40pm Im not available [DATE] I would be able to come in the mor…" at bounding box center [726, 173] width 151 height 39
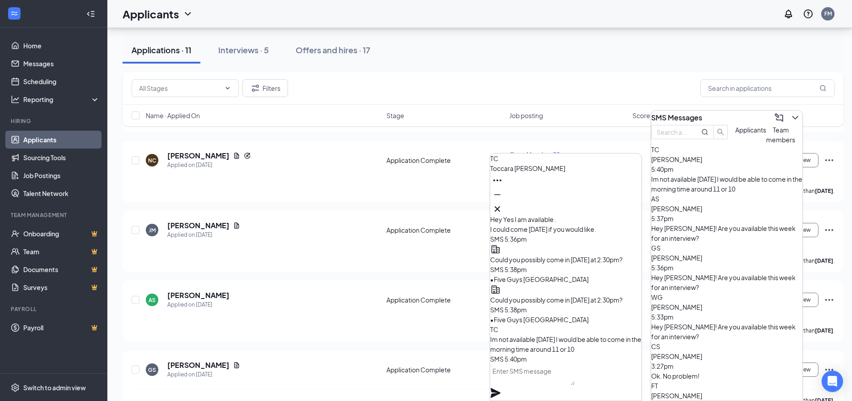
click at [575, 380] on textarea at bounding box center [532, 374] width 85 height 21
type textarea "What about [DATE] morning?"
click at [501, 388] on icon "Plane" at bounding box center [496, 393] width 10 height 10
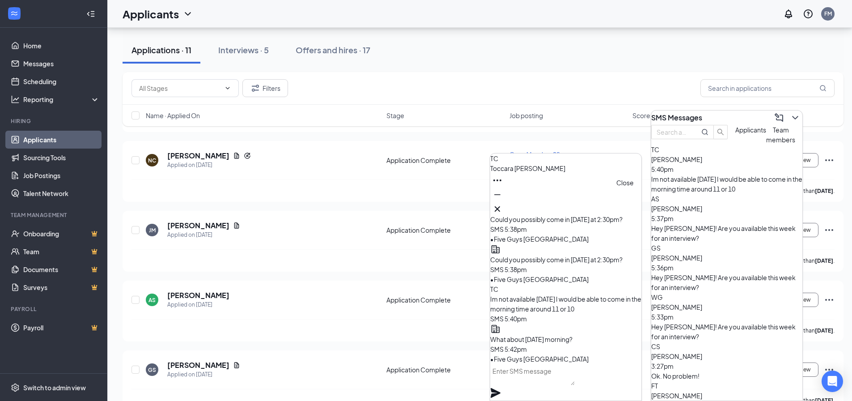
click at [503, 205] on icon "Cross" at bounding box center [497, 209] width 11 height 11
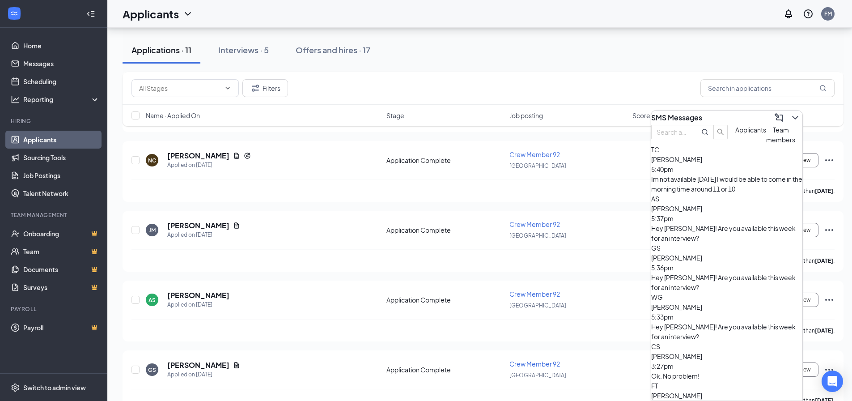
click at [790, 112] on icon "ChevronDown" at bounding box center [795, 117] width 11 height 11
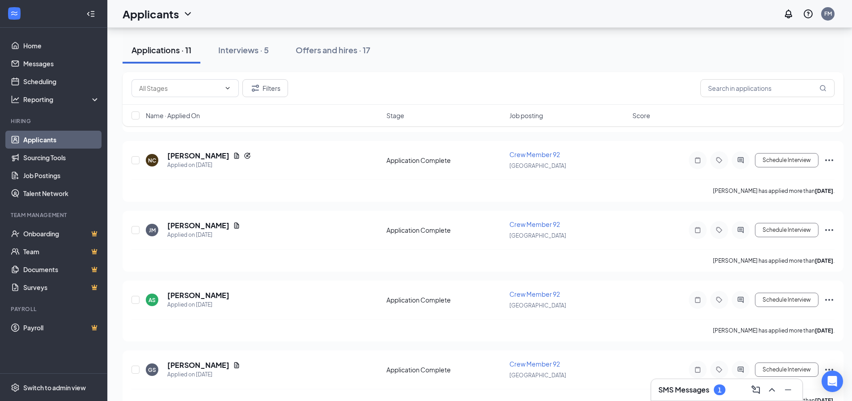
click at [667, 384] on div "SMS Messages 1" at bounding box center [727, 390] width 137 height 14
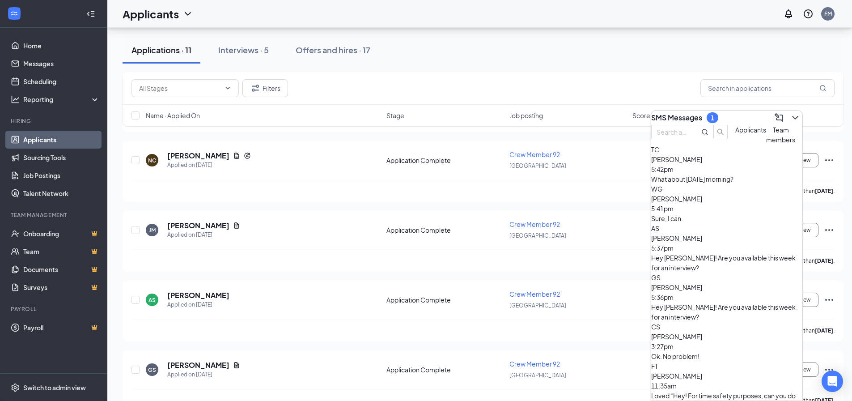
click at [712, 223] on div "Sure, I can." at bounding box center [726, 218] width 151 height 10
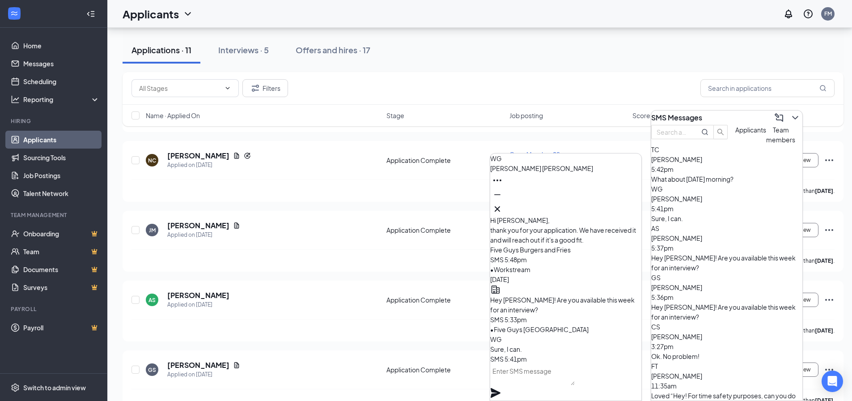
click at [575, 378] on textarea at bounding box center [532, 374] width 85 height 21
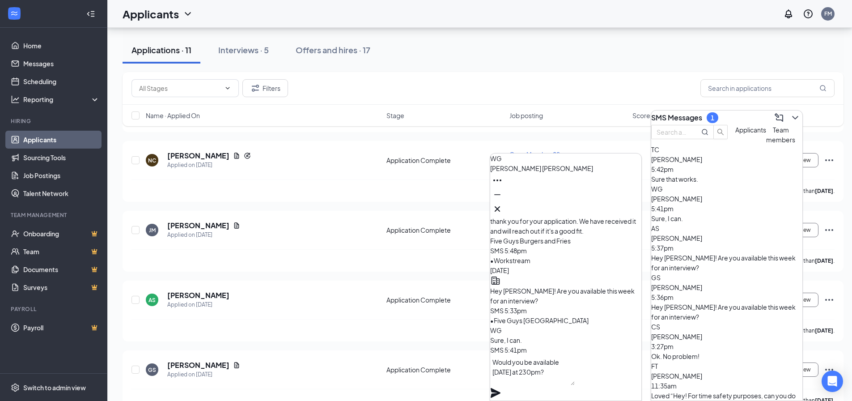
type textarea "Would you be available [DATE] at 230pm?"
click at [501, 388] on icon "Plane" at bounding box center [496, 393] width 10 height 10
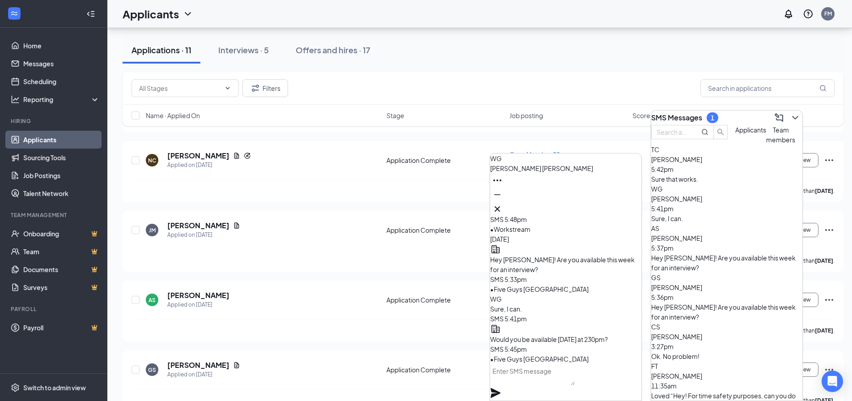
scroll to position [0, 0]
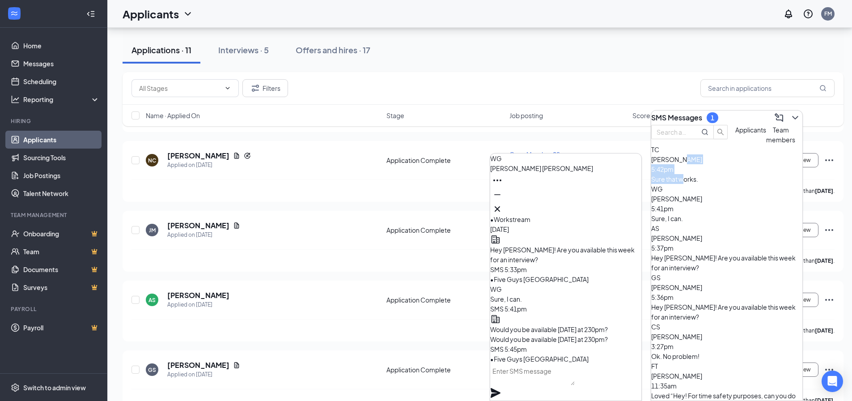
click at [711, 184] on div "[PERSON_NAME] 5:42pm Sure that works." at bounding box center [726, 169] width 151 height 30
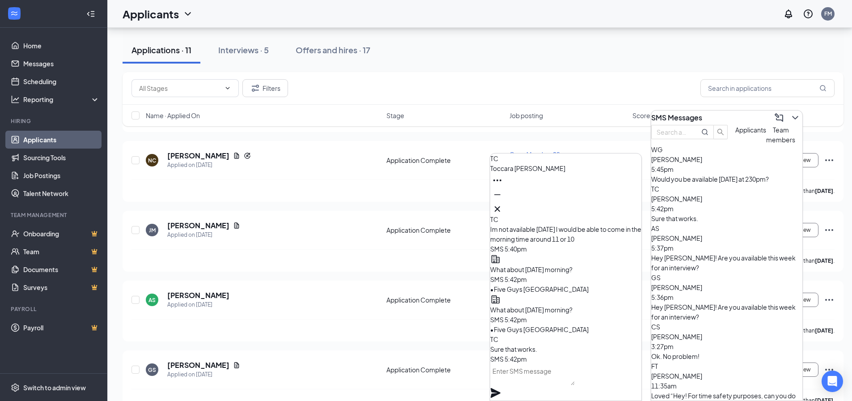
click at [575, 380] on textarea at bounding box center [532, 374] width 85 height 21
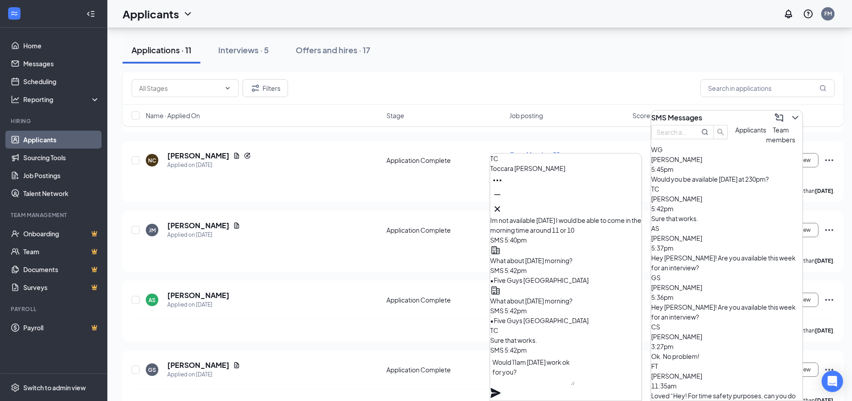
type textarea "Would 11am [DATE] work ok for you?"
click at [501, 388] on icon "Plane" at bounding box center [496, 393] width 10 height 10
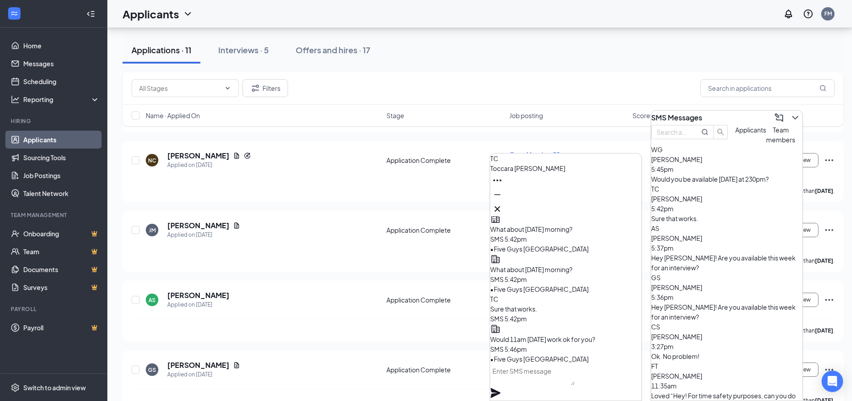
scroll to position [0, 0]
click at [503, 206] on icon "Cross" at bounding box center [497, 209] width 11 height 11
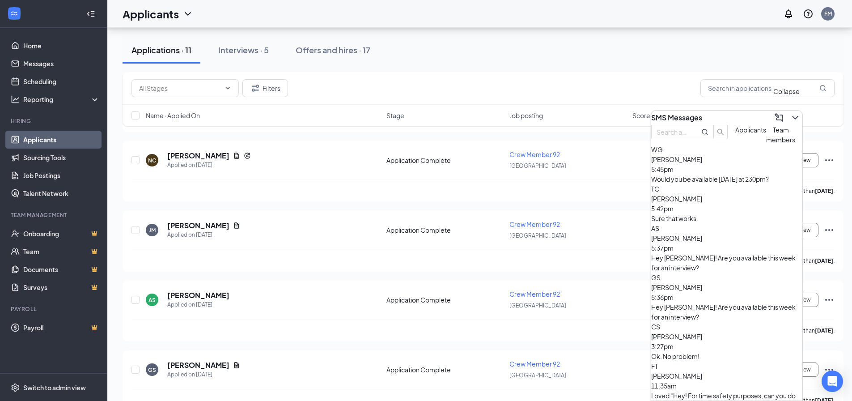
click at [792, 116] on icon "ChevronDown" at bounding box center [795, 118] width 6 height 4
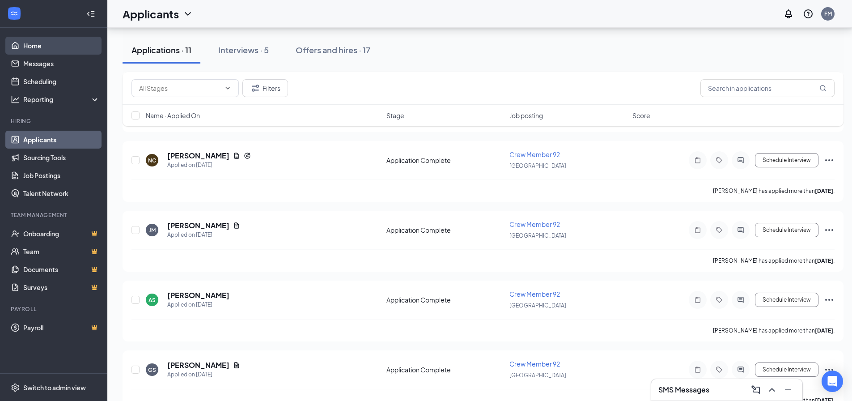
click at [28, 43] on link "Home" at bounding box center [61, 46] width 77 height 18
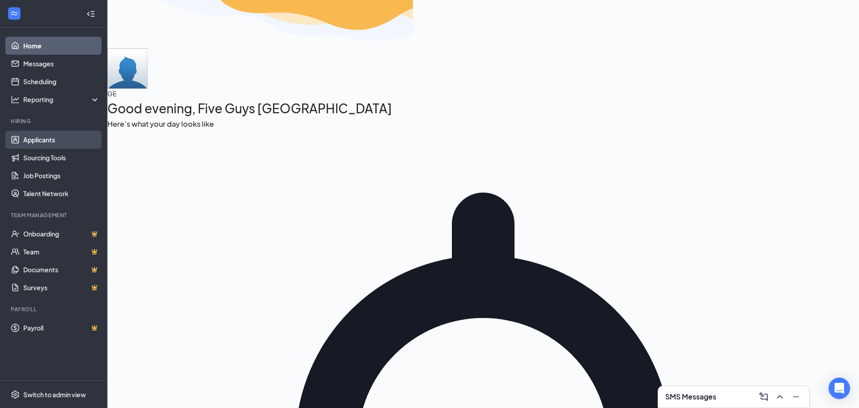
click at [40, 141] on link "Applicants" at bounding box center [61, 140] width 77 height 18
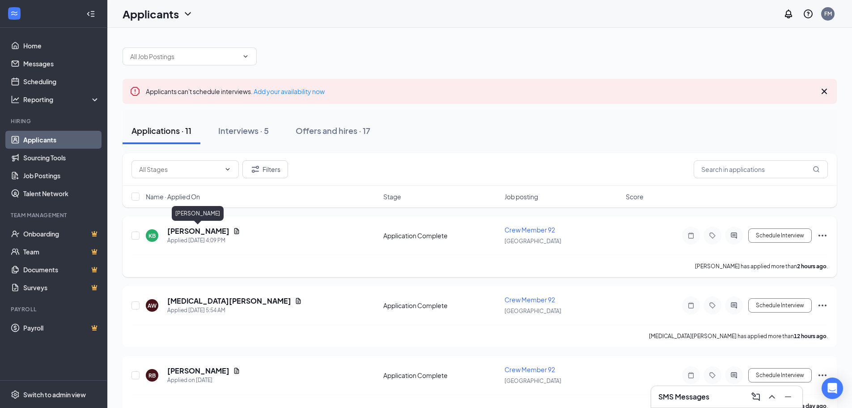
click at [182, 228] on h5 "[PERSON_NAME]" at bounding box center [198, 231] width 62 height 10
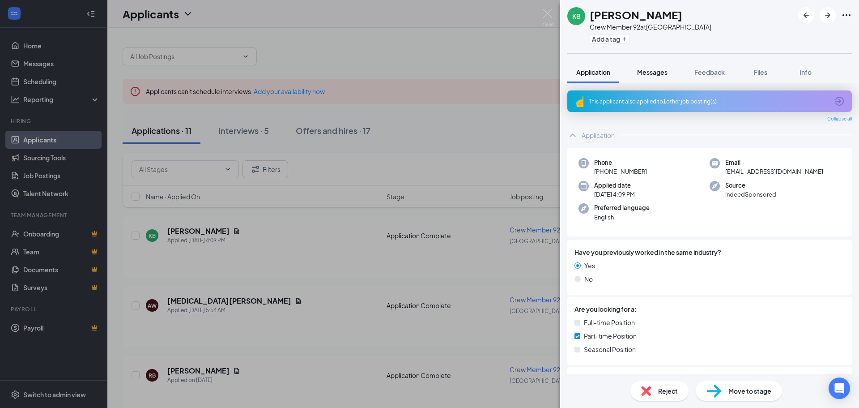
click at [651, 71] on span "Messages" at bounding box center [652, 72] width 30 height 8
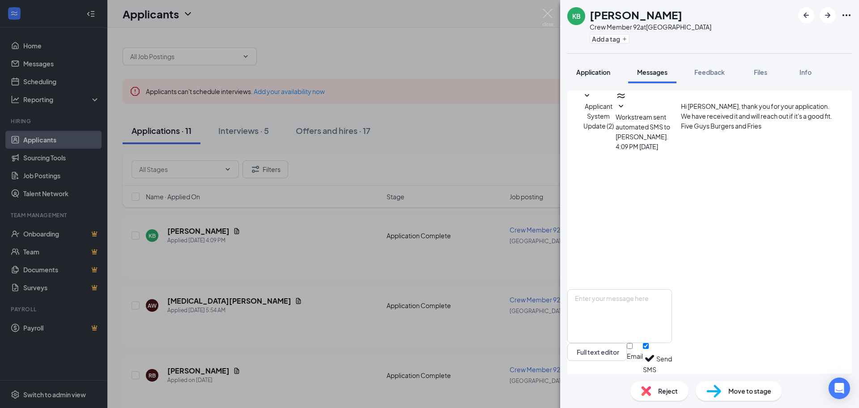
click at [595, 72] on span "Application" at bounding box center [593, 72] width 34 height 8
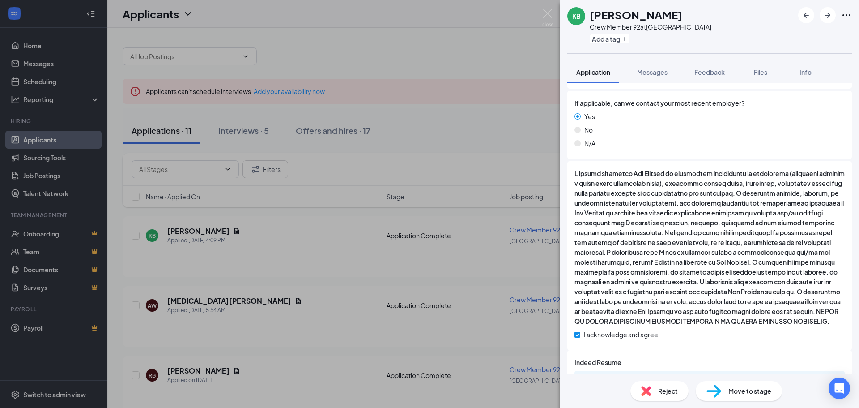
scroll to position [707, 0]
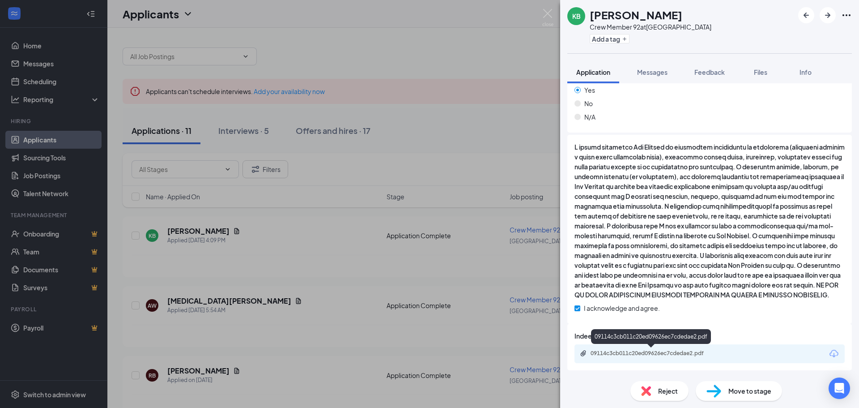
click at [630, 354] on div "09114c3cb011c20ed09626ec7cdedae2.pdf" at bounding box center [653, 352] width 125 height 7
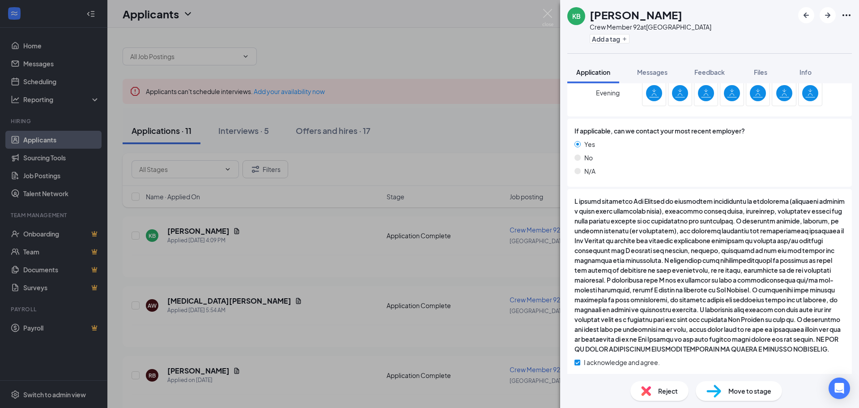
scroll to position [484, 0]
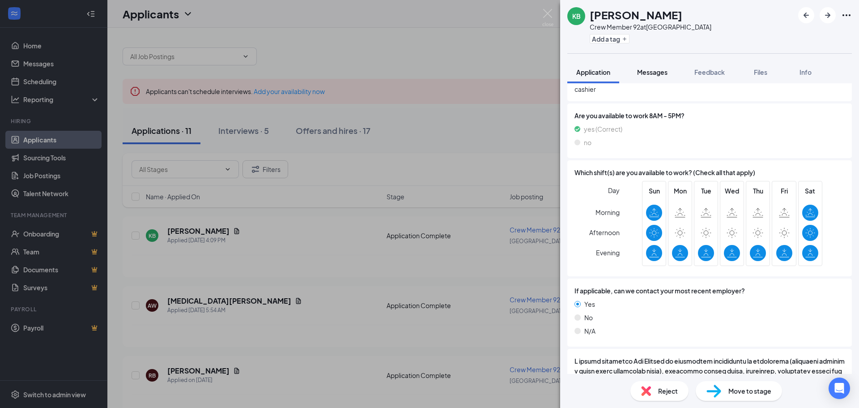
click at [655, 70] on span "Messages" at bounding box center [652, 72] width 30 height 8
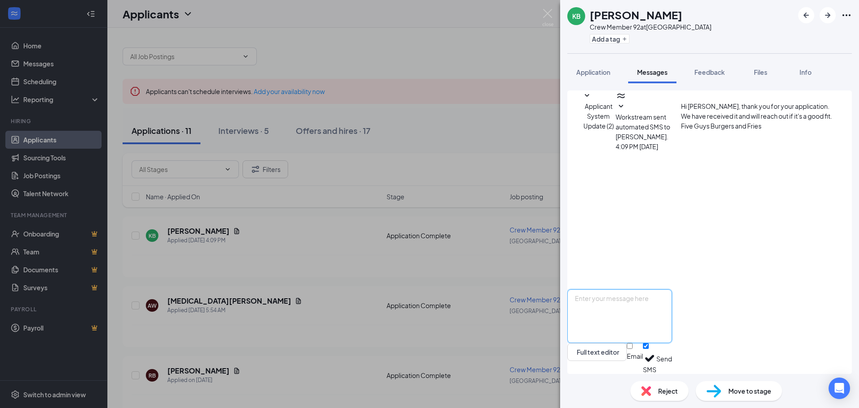
click at [672, 304] on textarea at bounding box center [619, 316] width 105 height 54
paste textarea "Are you available this week for an interview?"
type textarea "Hey Kayleigh! Are you available this week for an interview?"
click at [672, 357] on button "Send" at bounding box center [664, 358] width 16 height 31
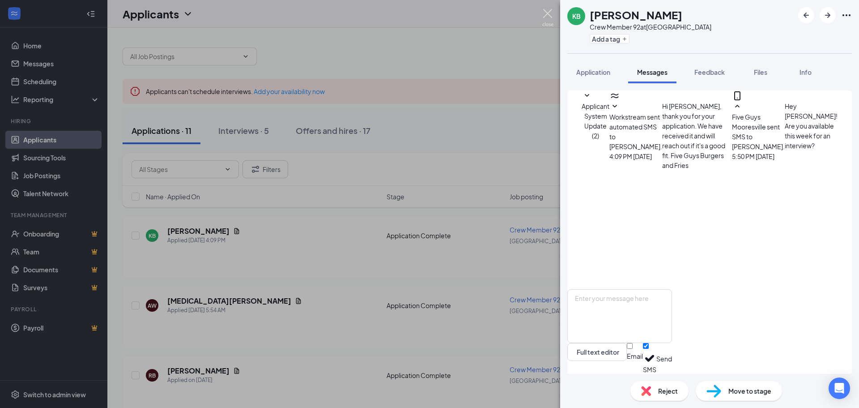
click at [551, 15] on img at bounding box center [547, 17] width 11 height 17
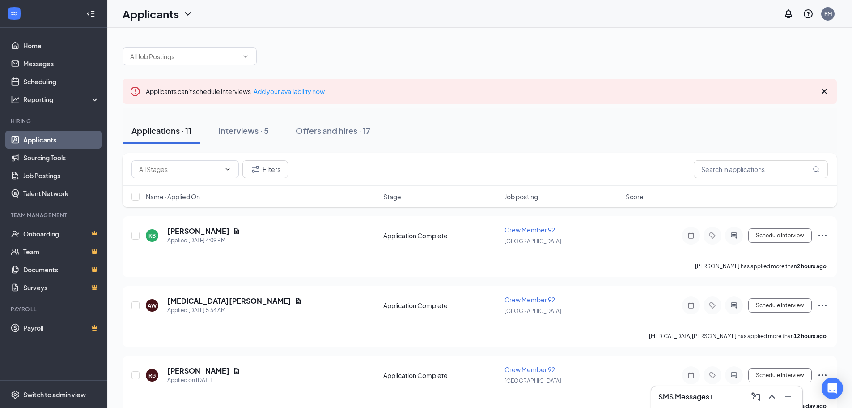
click at [689, 390] on div "SMS Messages 1" at bounding box center [727, 396] width 137 height 14
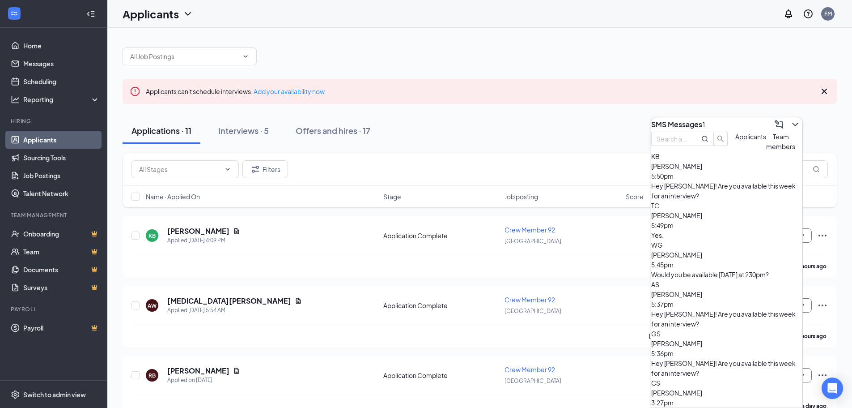
click at [702, 219] on span "[PERSON_NAME]" at bounding box center [676, 215] width 51 height 8
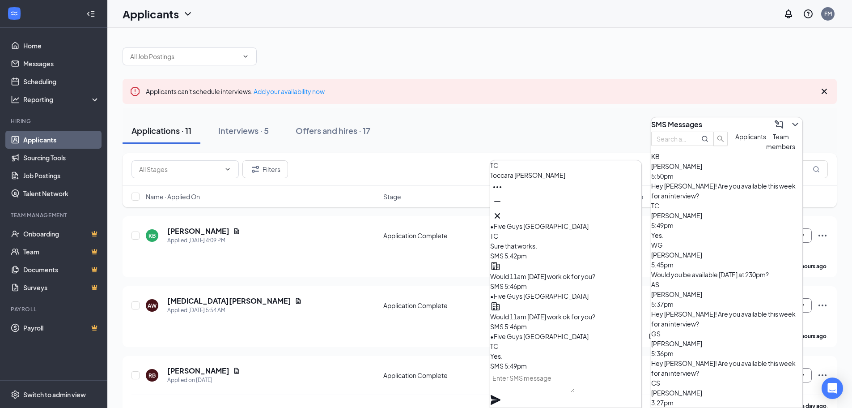
click at [575, 388] on textarea at bounding box center [532, 380] width 85 height 21
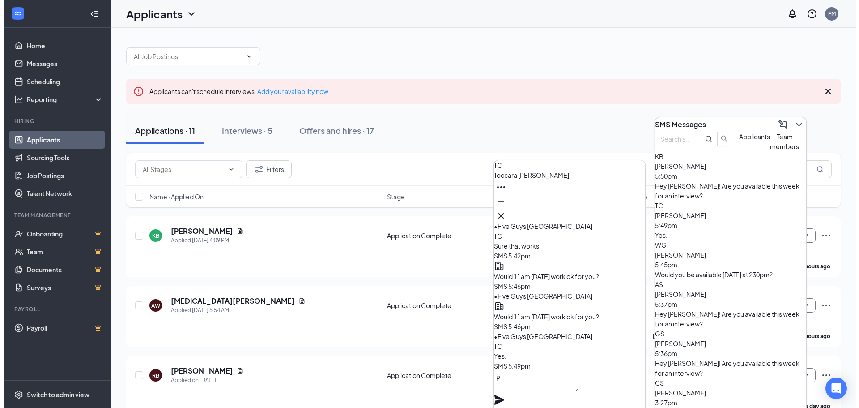
scroll to position [0, 0]
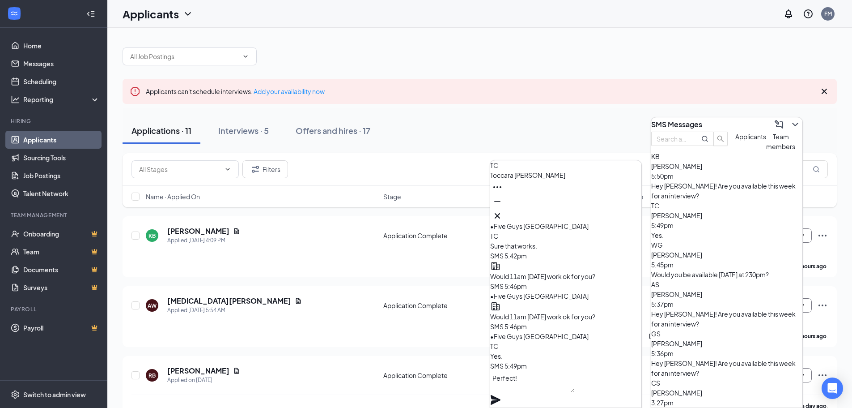
type textarea "Perfect!"
click at [501, 395] on icon "Plane" at bounding box center [496, 400] width 10 height 10
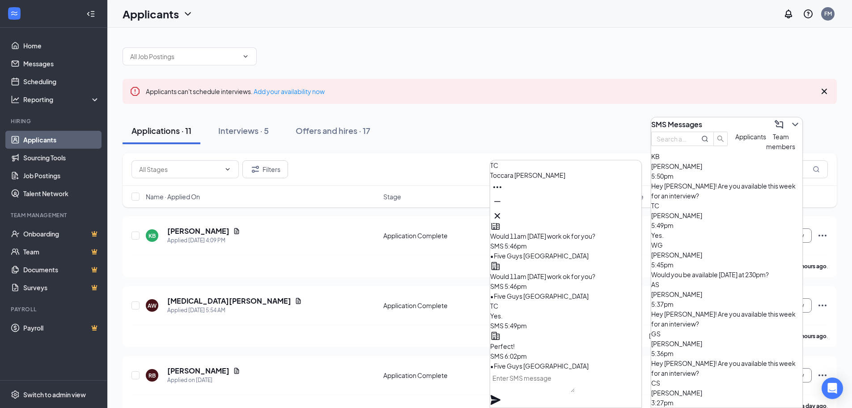
click at [503, 210] on icon "Cross" at bounding box center [497, 215] width 11 height 11
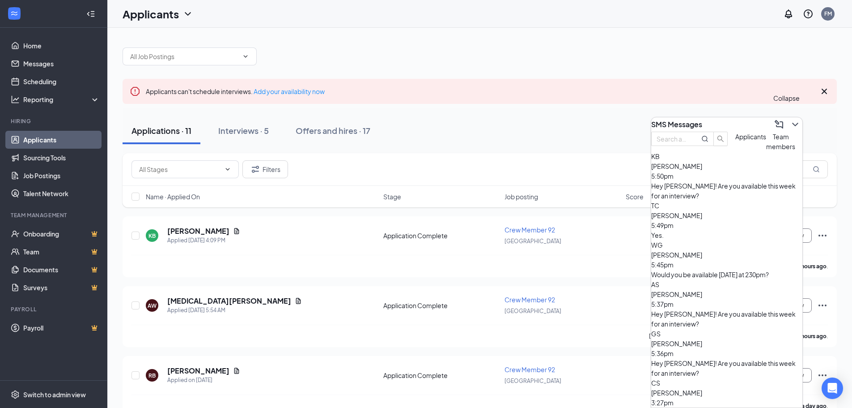
click at [790, 122] on icon "ChevronDown" at bounding box center [795, 124] width 11 height 11
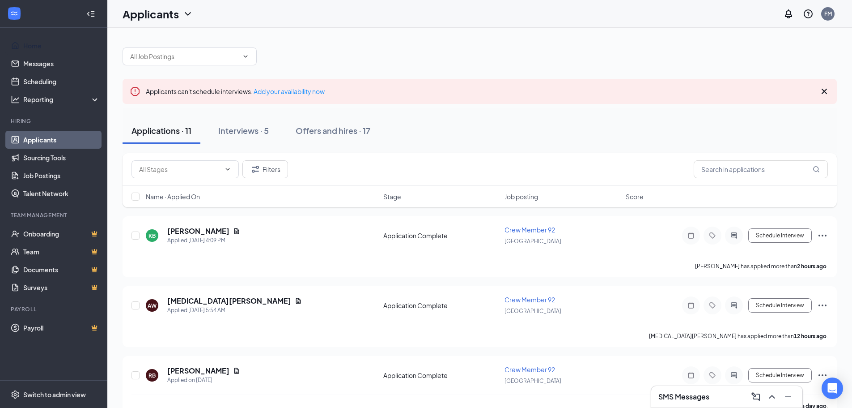
drag, startPoint x: 40, startPoint y: 41, endPoint x: 38, endPoint y: 36, distance: 5.4
click at [40, 41] on link "Home" at bounding box center [61, 46] width 77 height 18
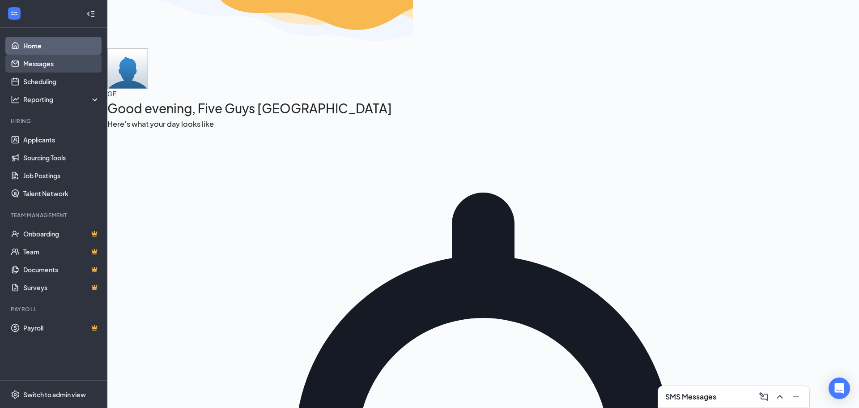
click at [33, 61] on link "Messages" at bounding box center [61, 64] width 77 height 18
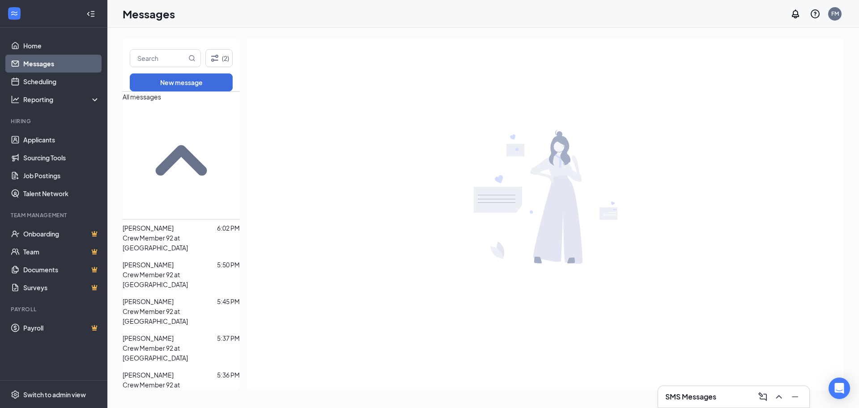
click at [172, 223] on div "[PERSON_NAME]" at bounding box center [148, 228] width 51 height 10
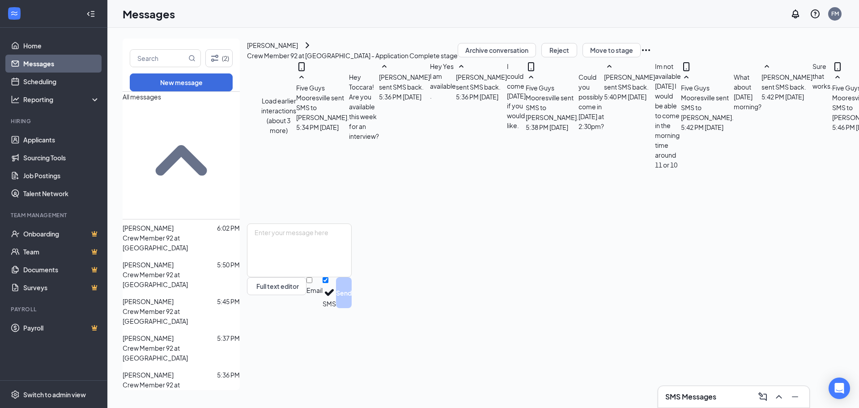
scroll to position [294, 0]
click at [641, 55] on button "Move to stage" at bounding box center [612, 50] width 58 height 14
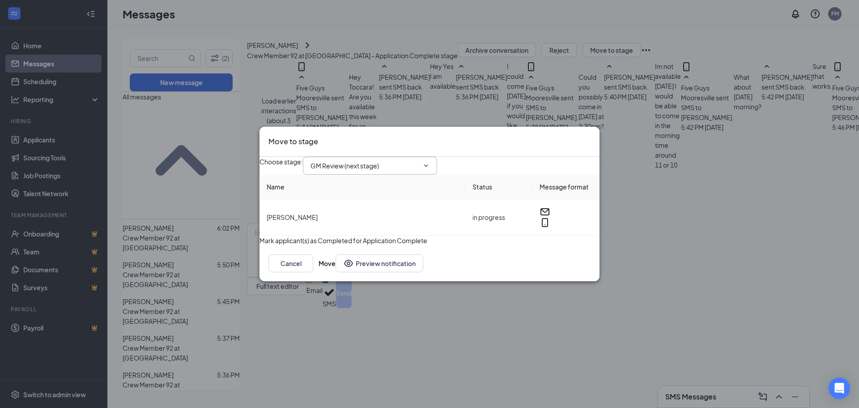
click at [430, 162] on icon "ChevronDown" at bounding box center [425, 165] width 7 height 7
click at [366, 242] on div "Onsite Interview" at bounding box center [342, 247] width 48 height 10
type input "Onsite Interview"
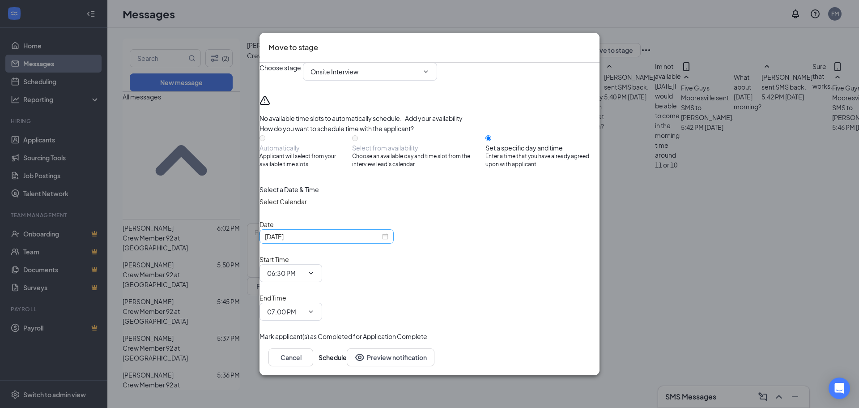
click at [388, 241] on div "Oct 15, 2025" at bounding box center [326, 236] width 123 height 10
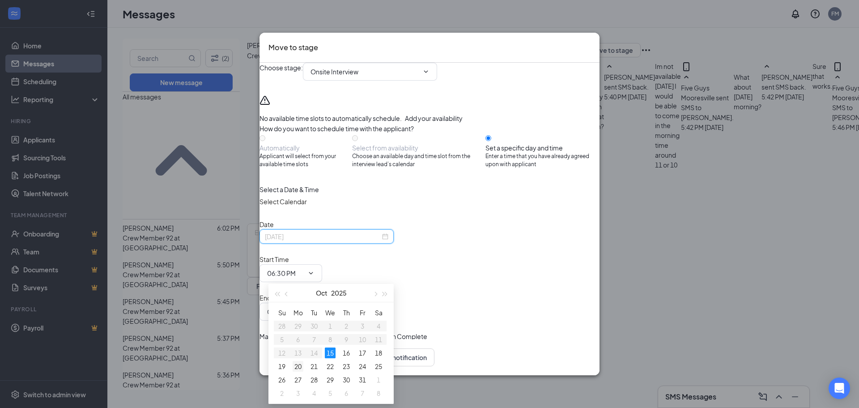
type input "Oct 20, 2025"
click at [300, 366] on div "20" at bounding box center [298, 366] width 11 height 11
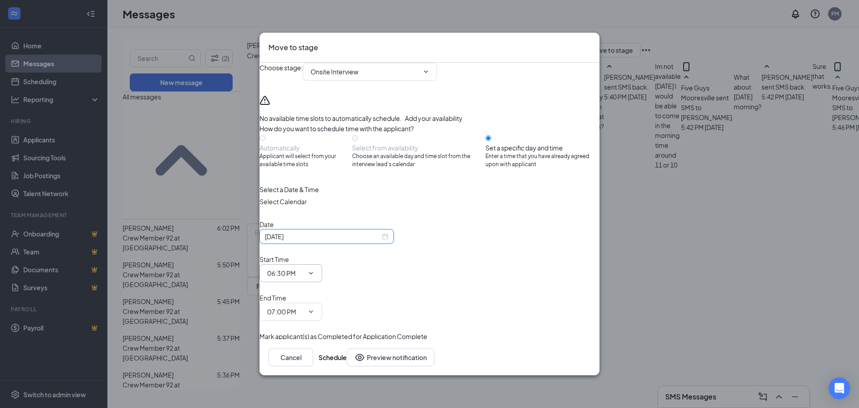
click at [322, 269] on span "06:30 PM" at bounding box center [291, 273] width 63 height 18
click at [304, 274] on input "06:30 PM" at bounding box center [285, 273] width 37 height 10
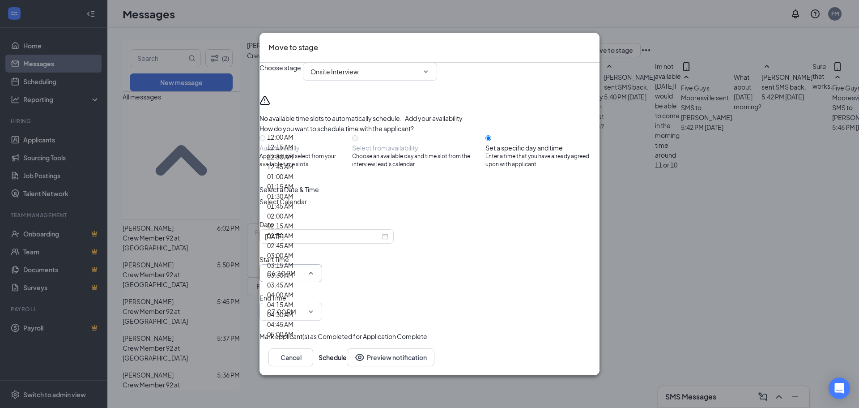
scroll to position [850, 0]
type input "11:00 AM"
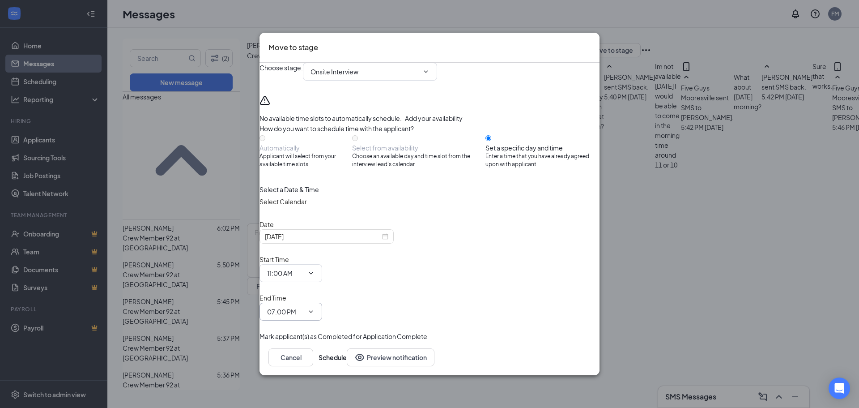
click at [304, 306] on input "07:00 PM" at bounding box center [285, 311] width 37 height 10
type input "11:15 AM"
click at [347, 348] on button "Schedule" at bounding box center [333, 357] width 28 height 18
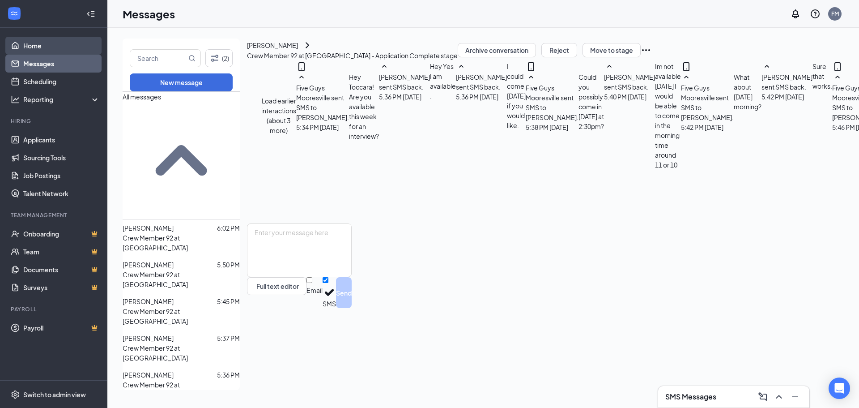
click at [29, 47] on link "Home" at bounding box center [61, 46] width 77 height 18
